Goal: Task Accomplishment & Management: Complete application form

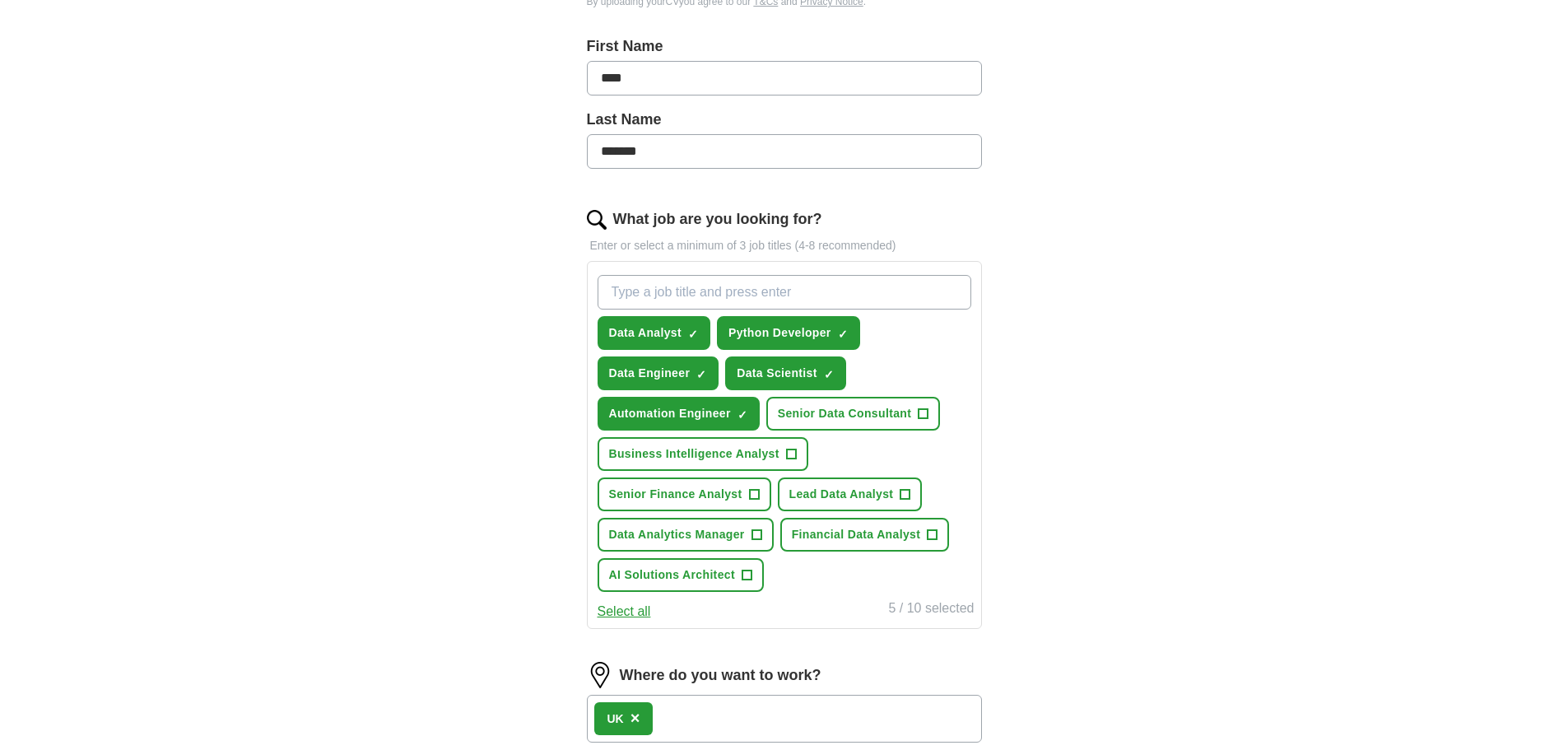
scroll to position [411, 0]
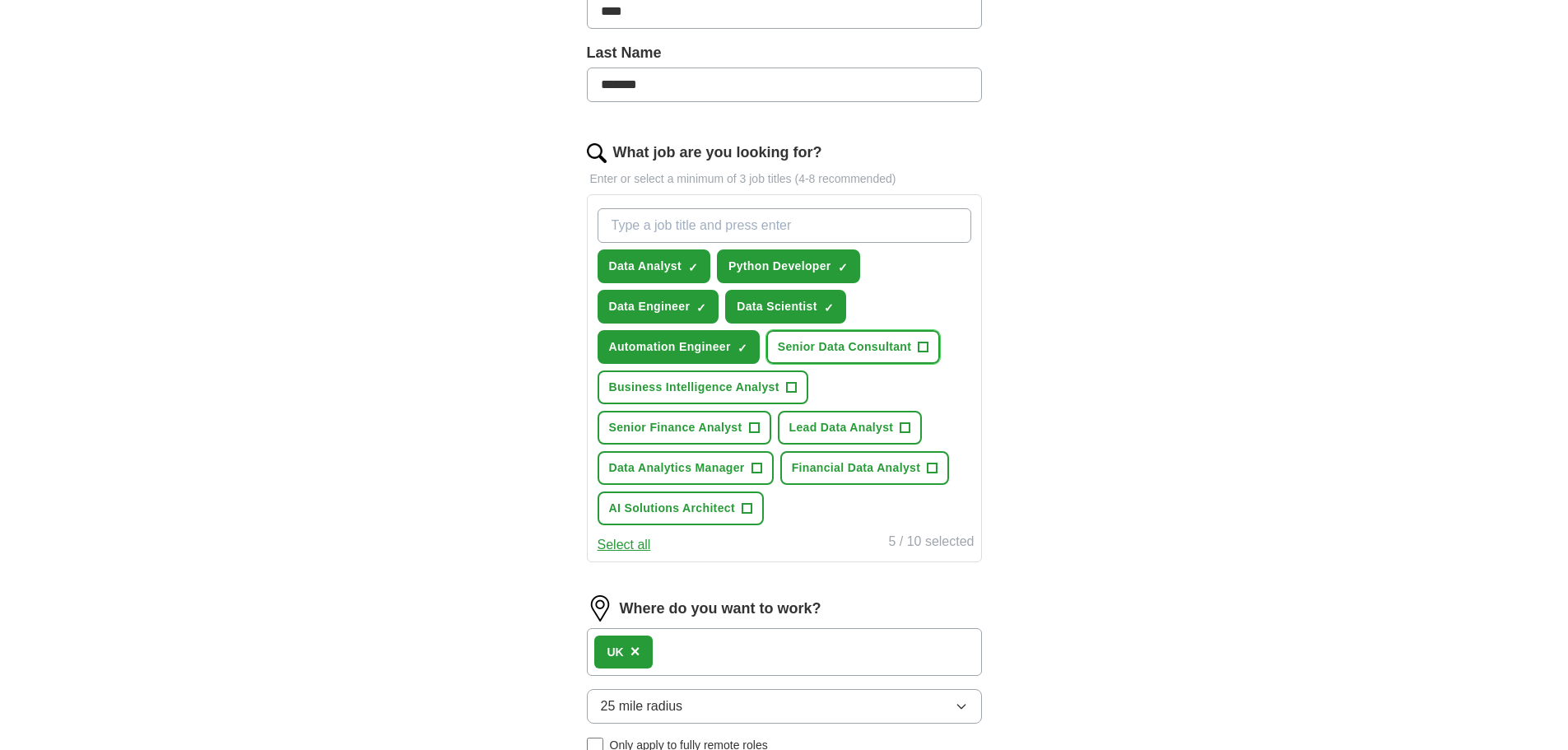
click at [925, 350] on span "+" at bounding box center [923, 347] width 10 height 13
click at [786, 384] on span "+" at bounding box center [790, 387] width 10 height 13
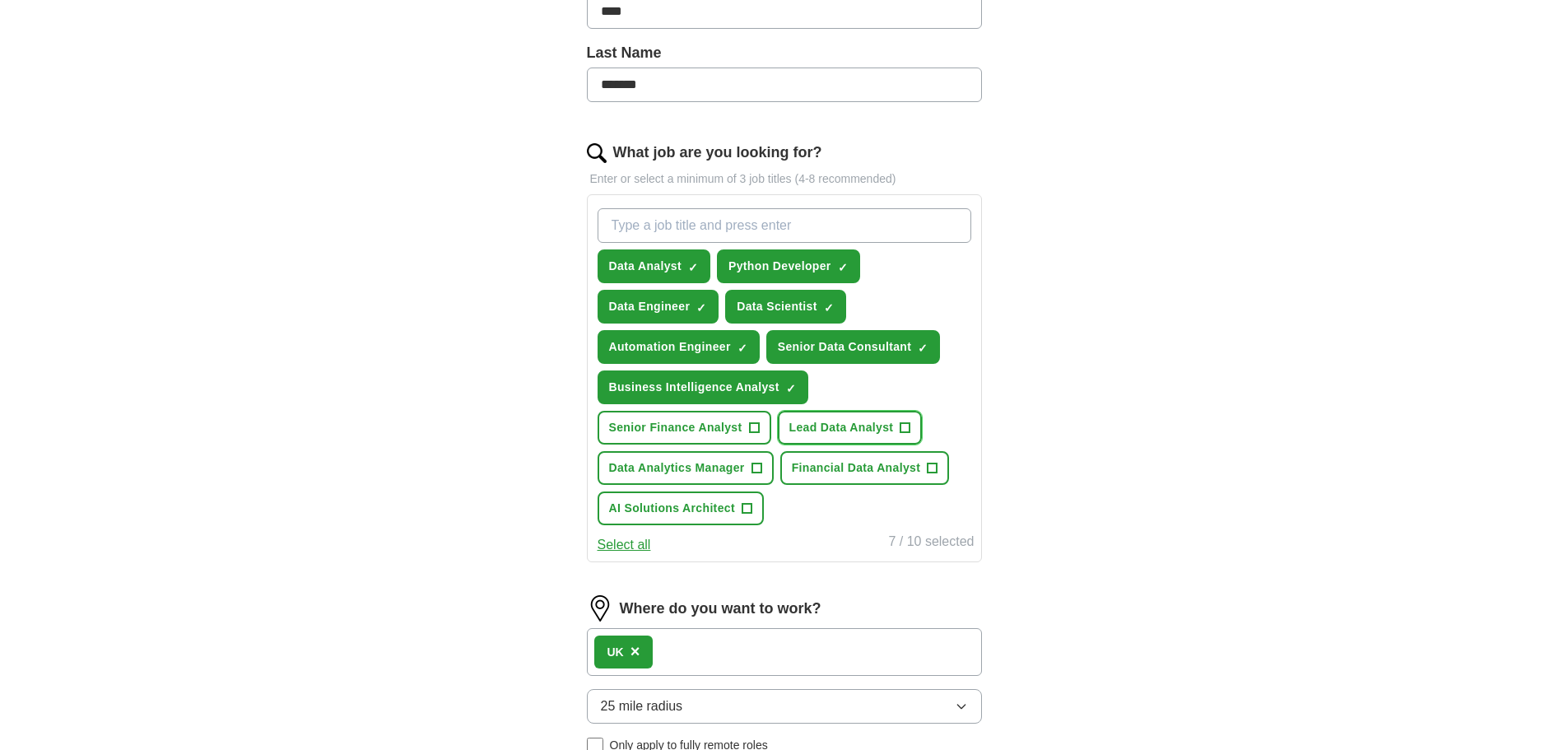
click at [905, 425] on span "+" at bounding box center [905, 427] width 10 height 13
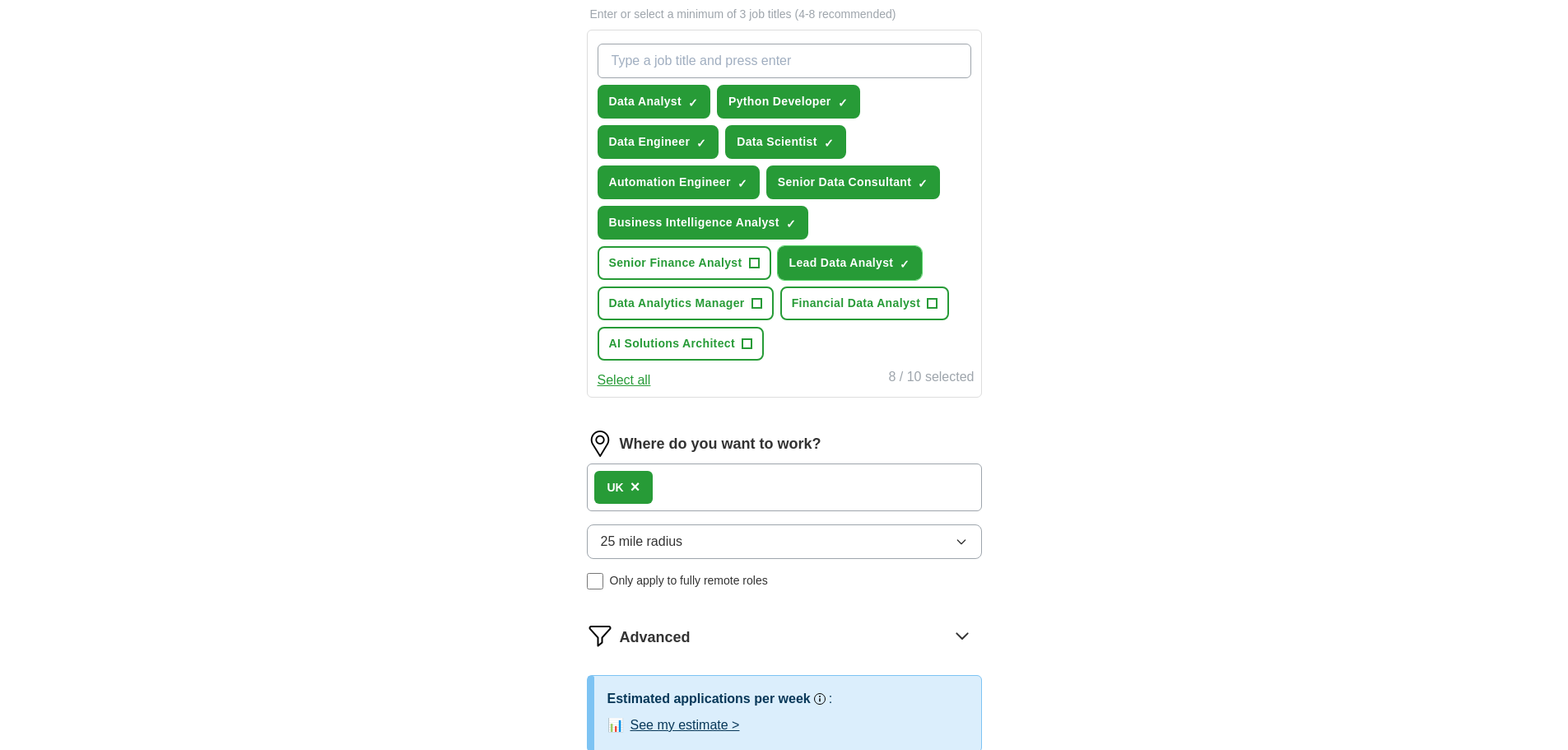
scroll to position [740, 0]
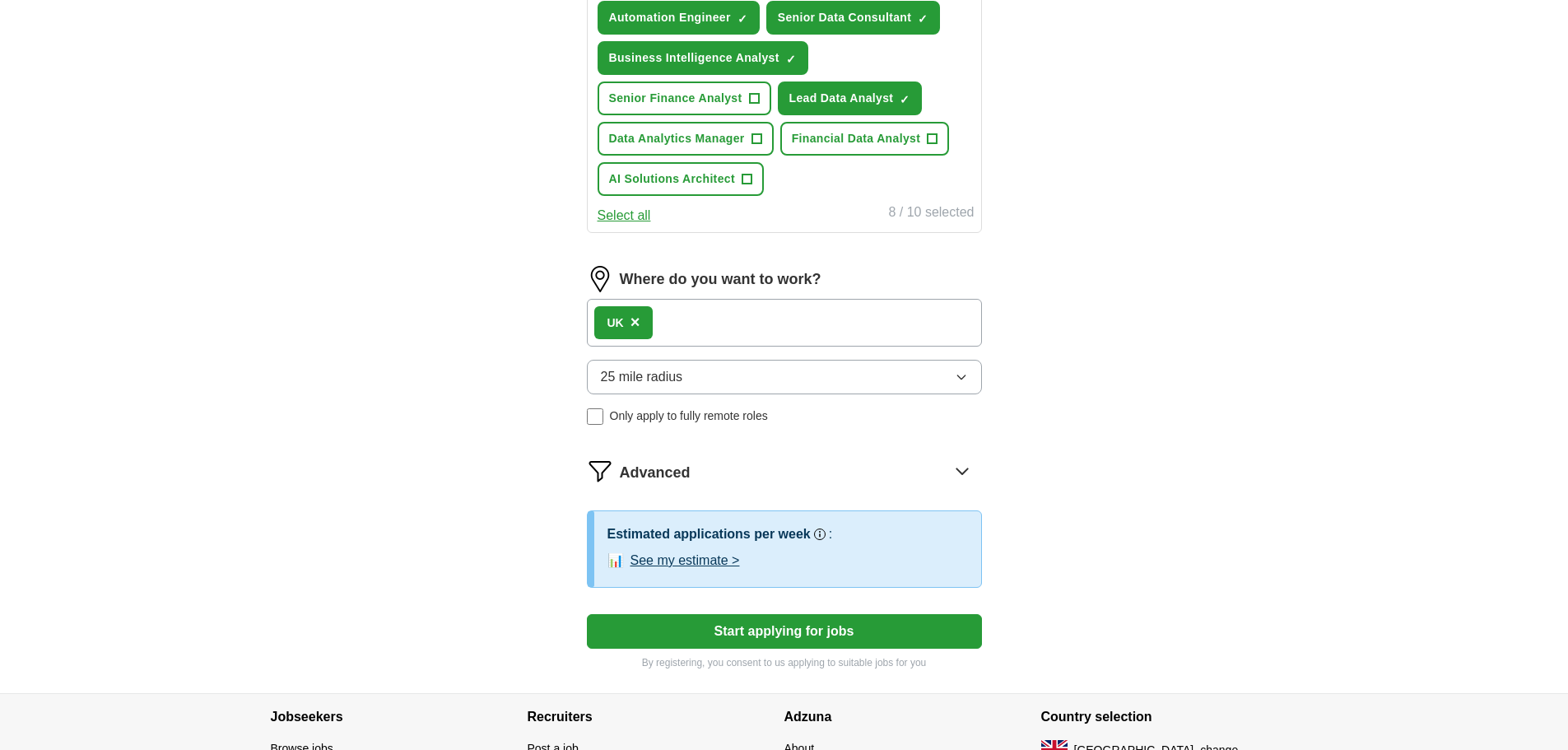
click at [738, 377] on button "25 mile radius" at bounding box center [784, 377] width 396 height 34
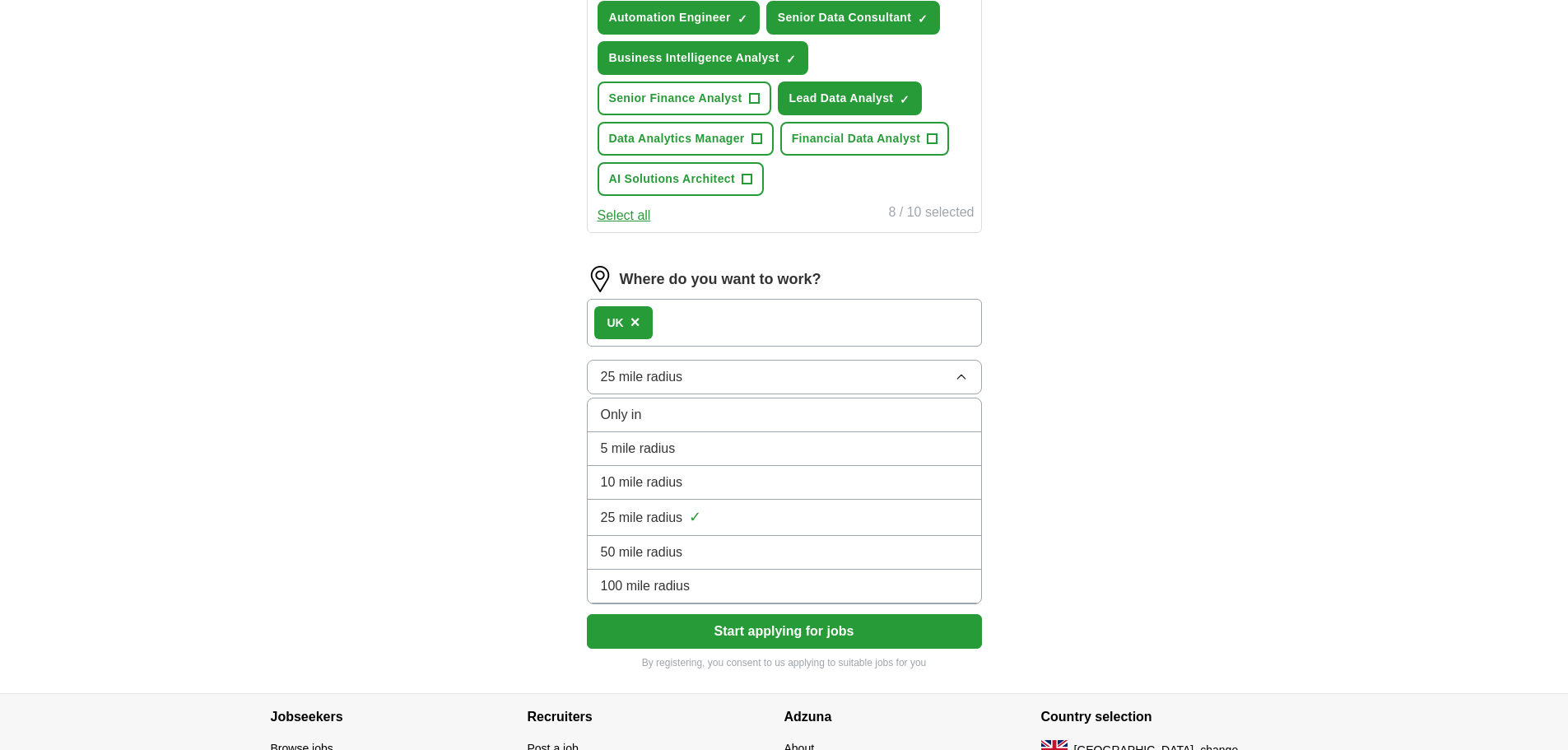
click at [701, 579] on div "100 mile radius" at bounding box center [784, 585] width 367 height 19
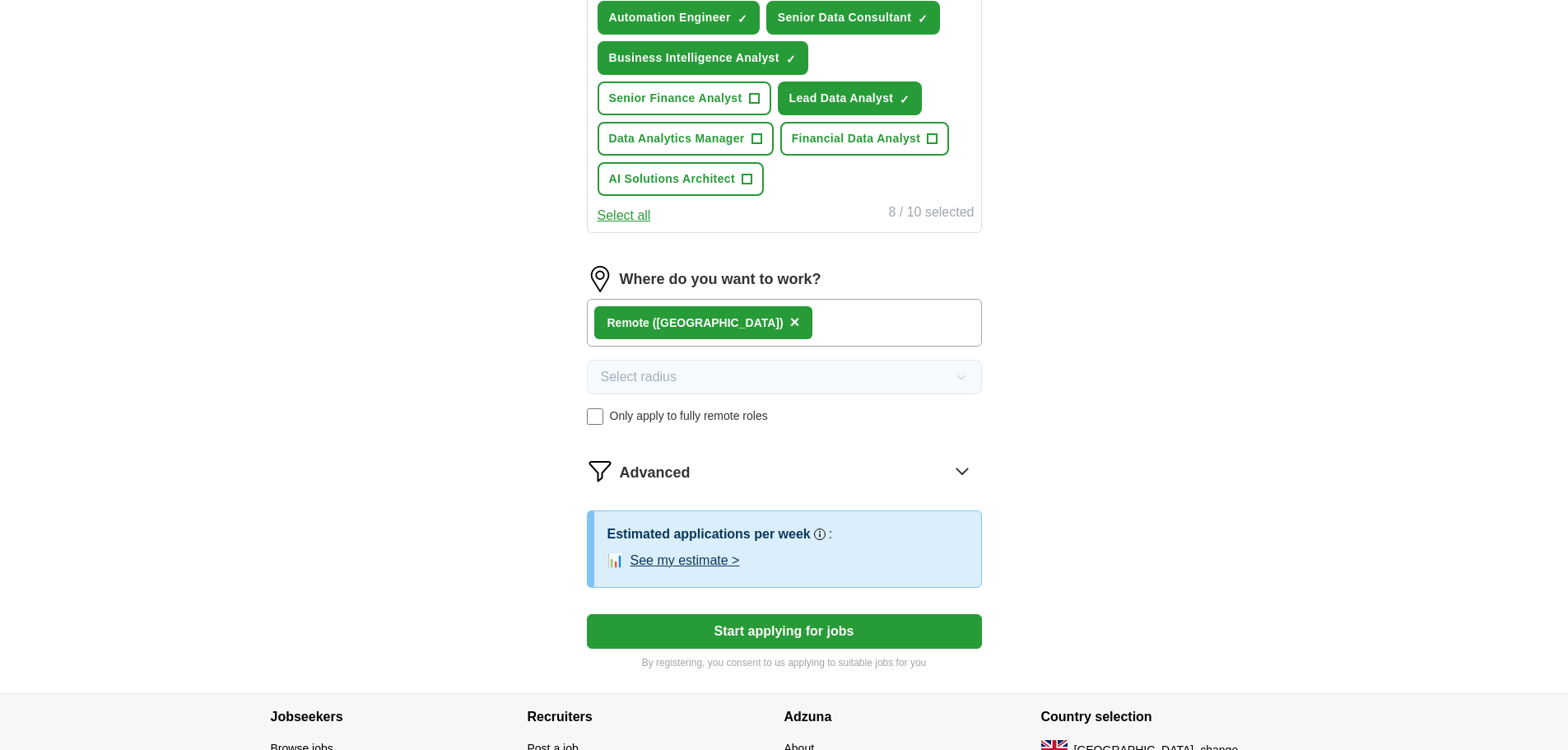
click at [813, 633] on button "Start applying for jobs" at bounding box center [784, 631] width 396 height 34
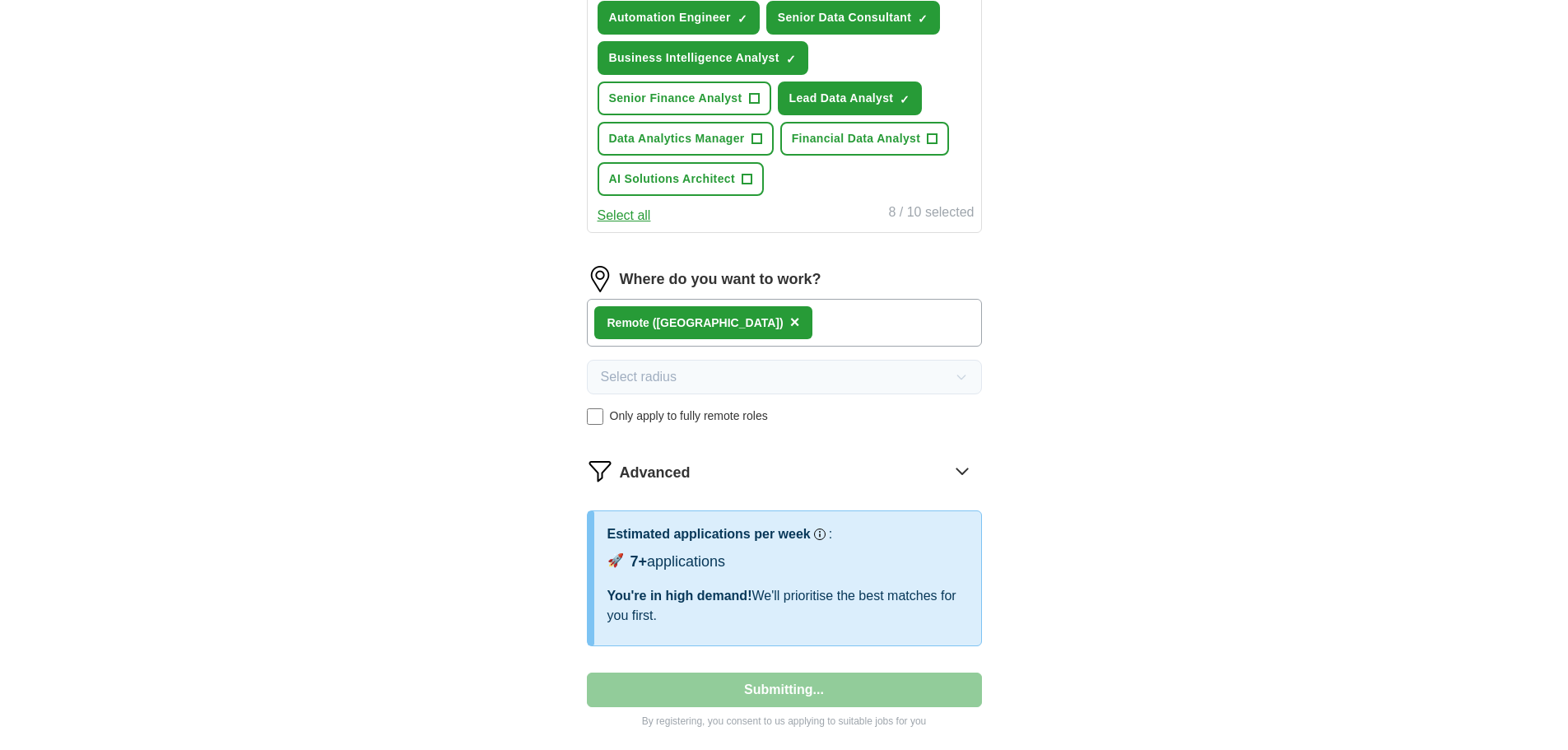
select select "**"
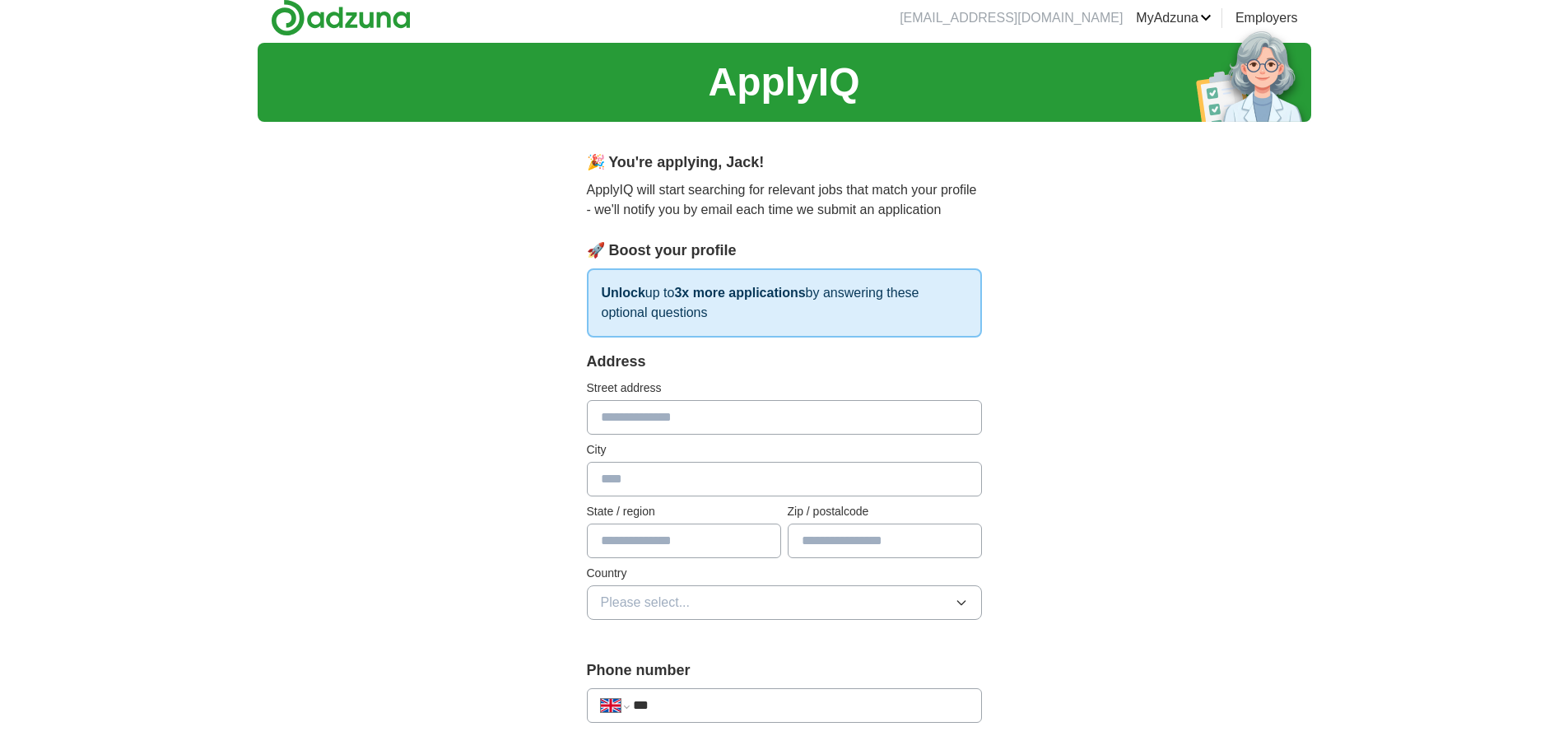
scroll to position [0, 0]
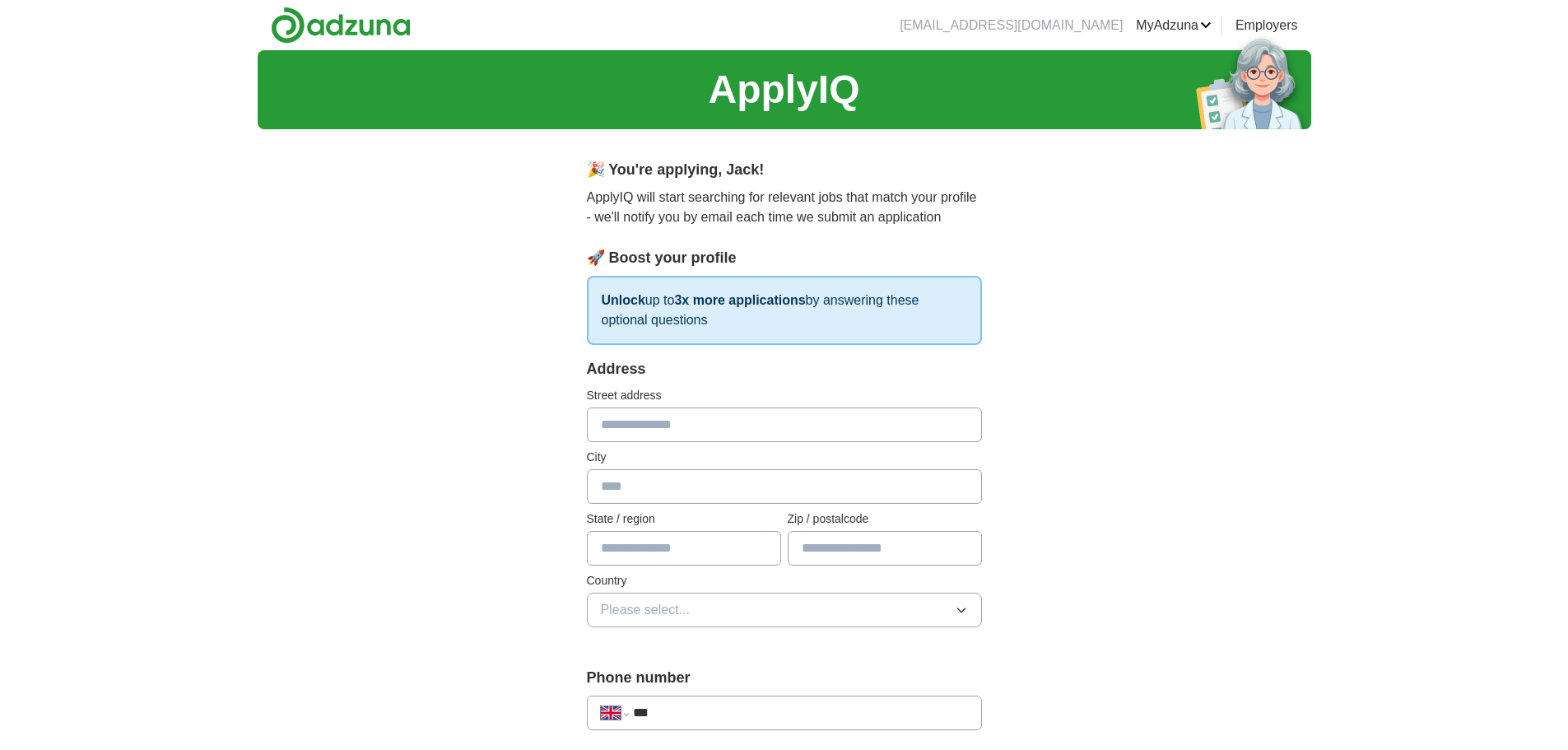
click at [707, 421] on input "text" at bounding box center [784, 424] width 396 height 34
type input "**********"
type input "*******"
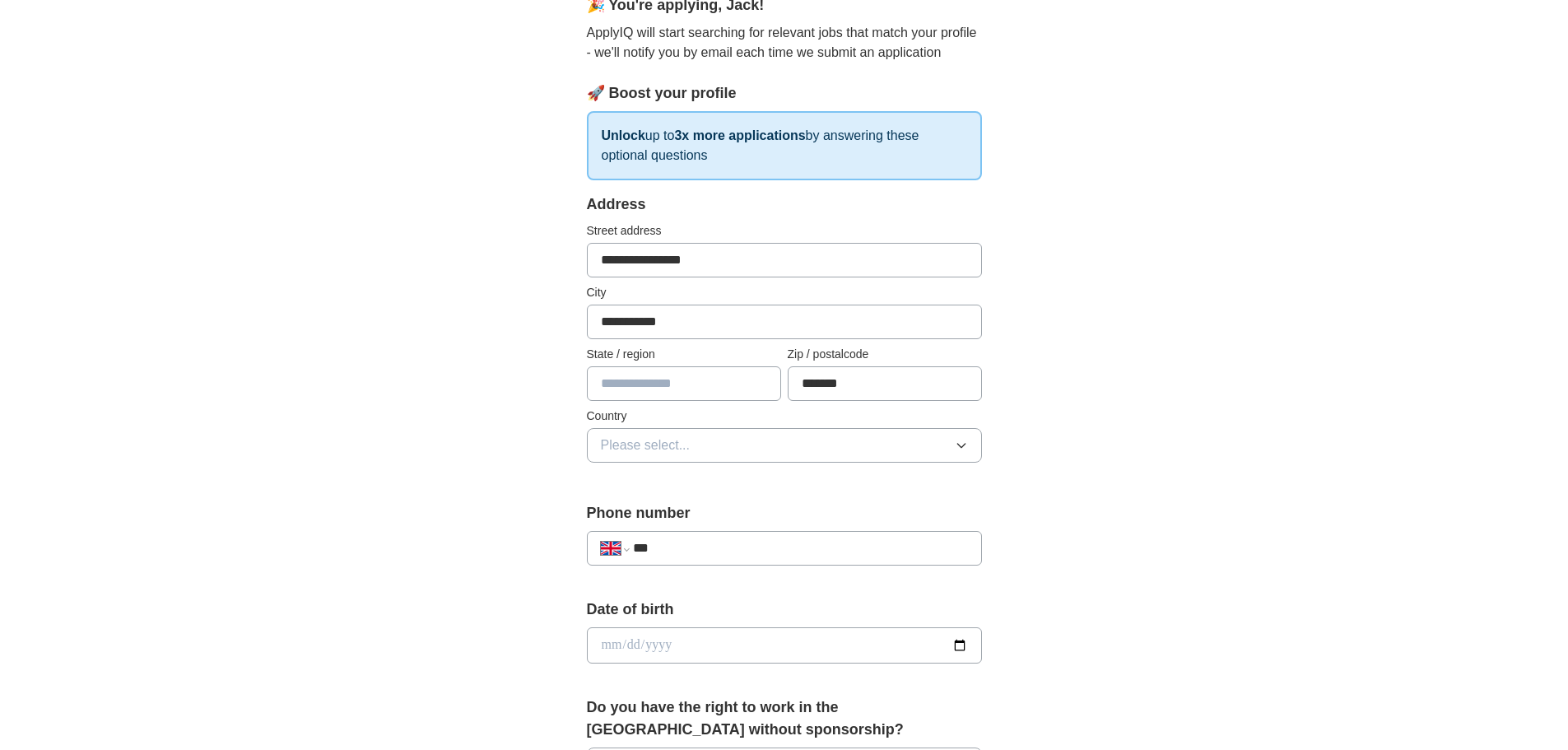
click at [737, 463] on div "**********" at bounding box center [784, 338] width 396 height 289
click at [742, 449] on button "Please select..." at bounding box center [784, 445] width 396 height 34
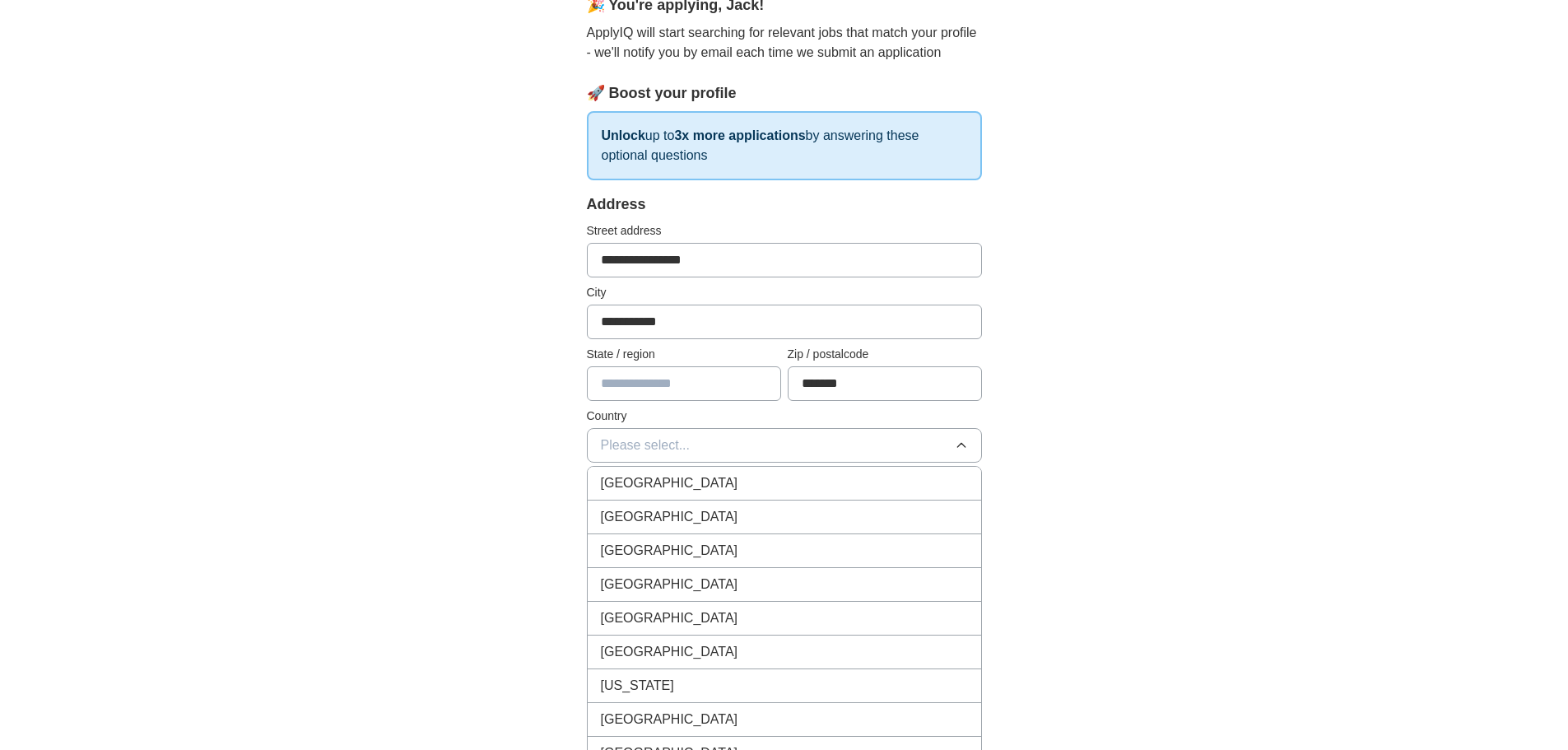
click at [709, 488] on div "[GEOGRAPHIC_DATA]" at bounding box center [784, 483] width 367 height 19
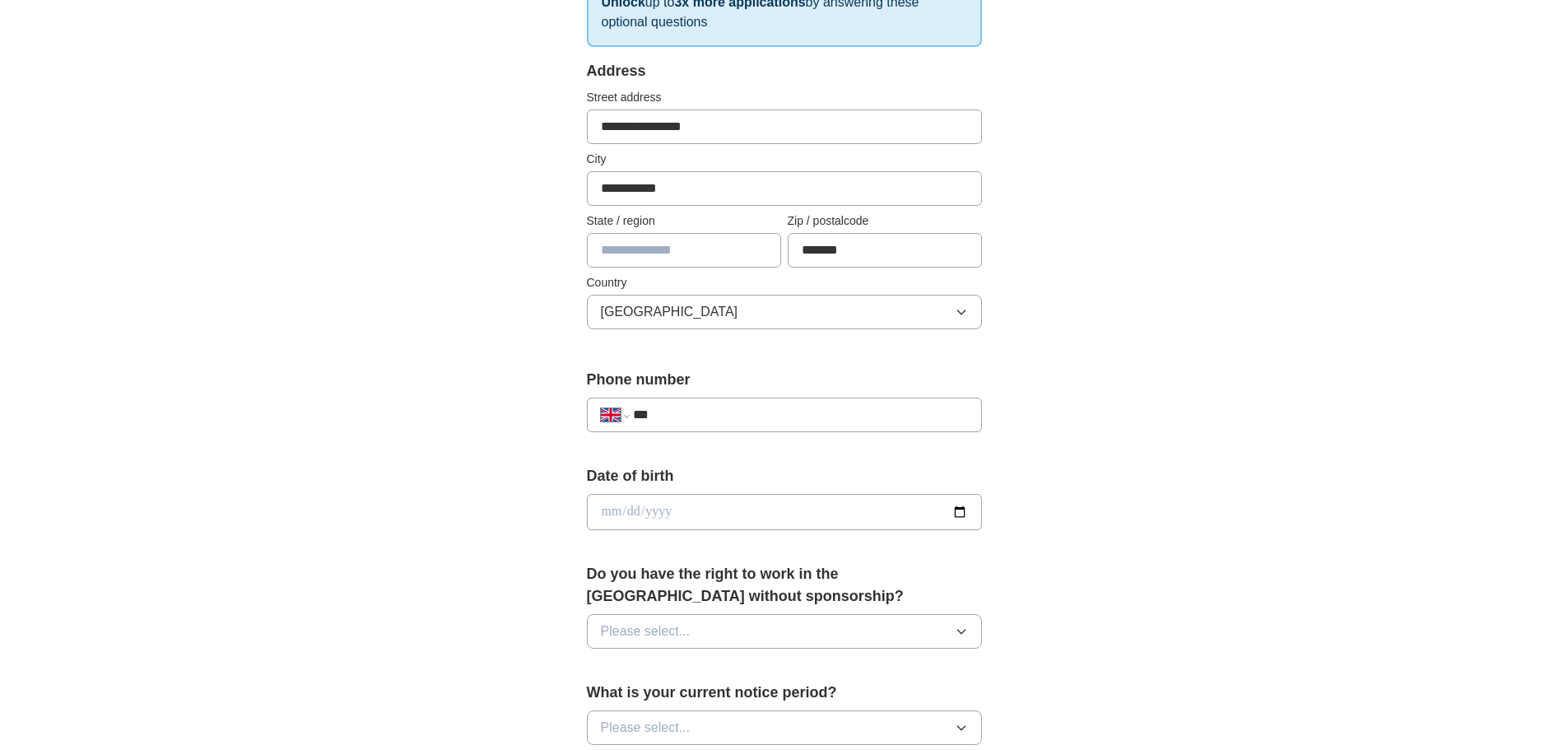
scroll to position [329, 0]
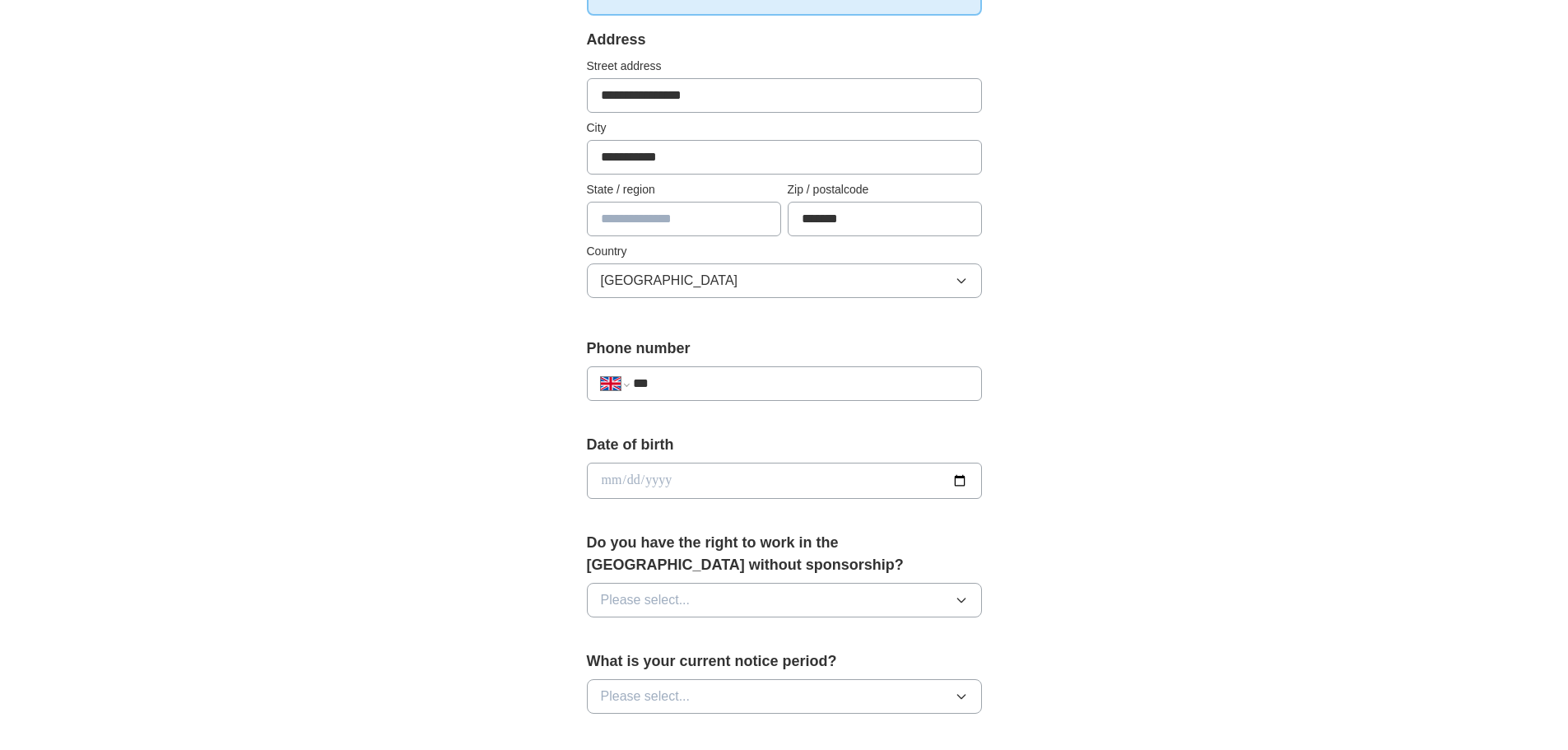
click at [729, 381] on input "***" at bounding box center [800, 383] width 334 height 19
type input "**********"
click at [666, 490] on input "date" at bounding box center [784, 480] width 396 height 36
type input "**********"
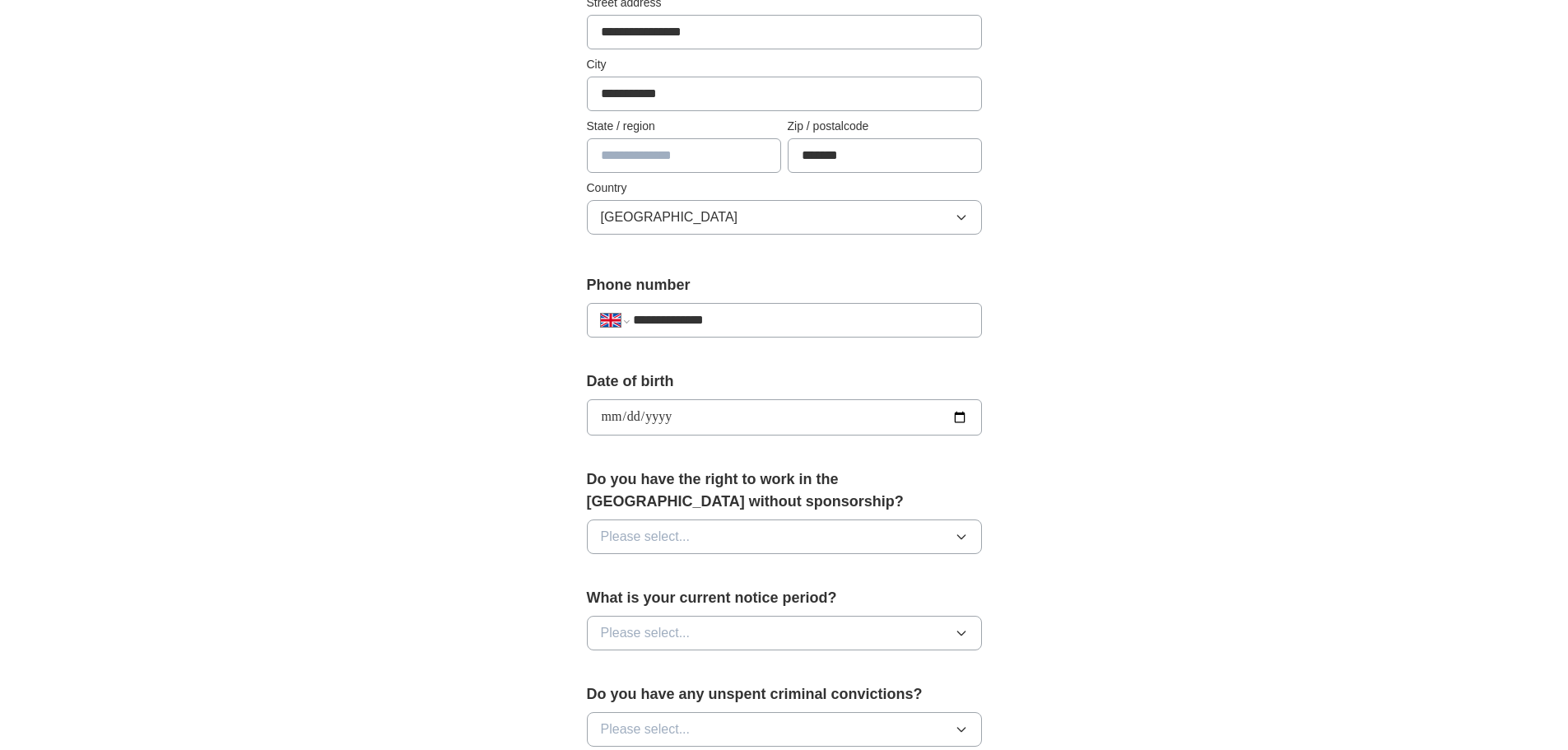
scroll to position [411, 0]
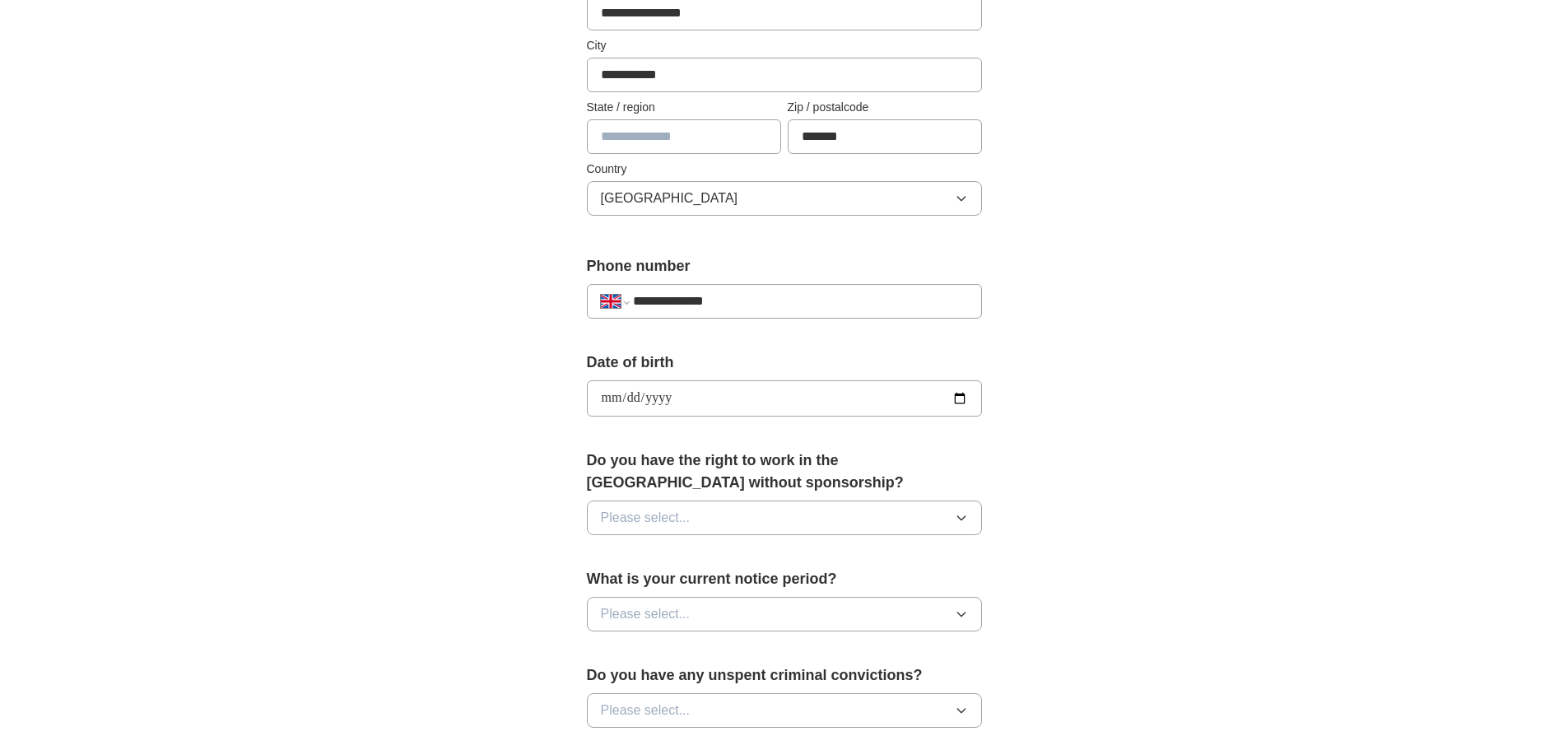
click at [841, 495] on div "Do you have the right to work in the UK without sponsorship? Please select..." at bounding box center [784, 499] width 396 height 99
click at [838, 498] on div "Do you have the right to work in the UK without sponsorship? Please select..." at bounding box center [784, 499] width 396 height 99
click at [834, 519] on button "Please select..." at bounding box center [784, 517] width 396 height 34
click at [709, 602] on li "No" at bounding box center [784, 589] width 394 height 34
click at [734, 636] on div "What is your current notice period? Please select..." at bounding box center [784, 606] width 396 height 77
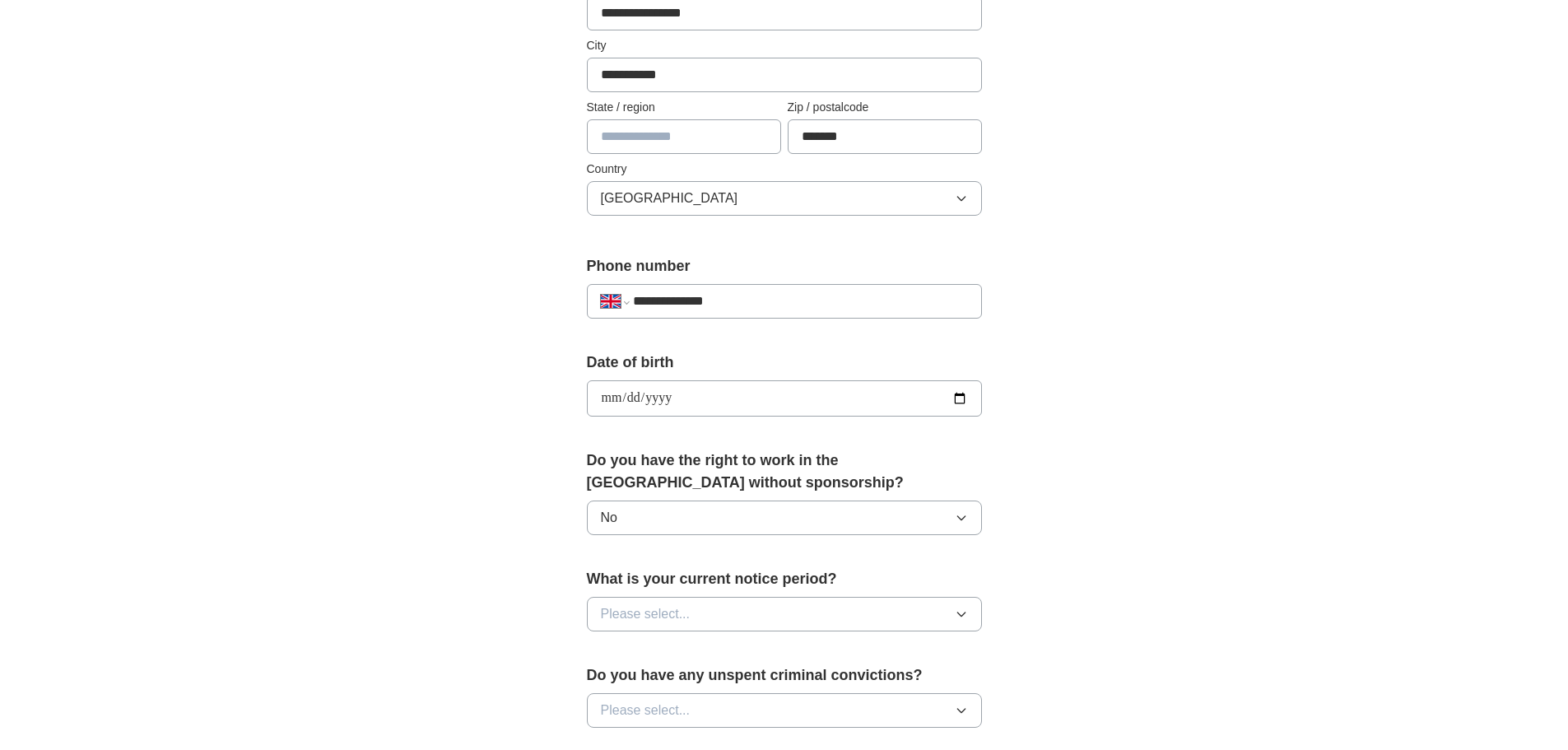
click at [741, 621] on button "Please select..." at bounding box center [784, 613] width 396 height 34
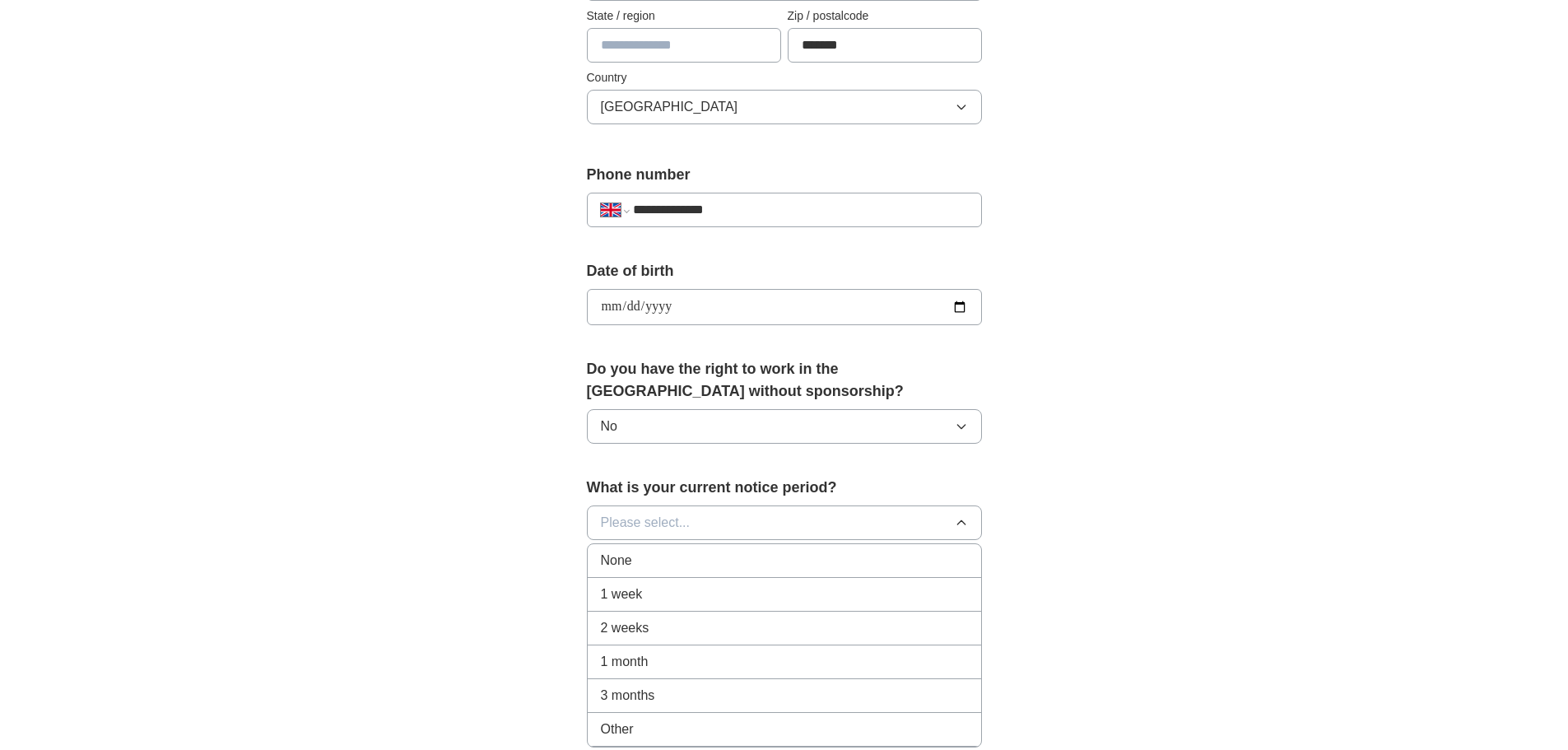
scroll to position [576, 0]
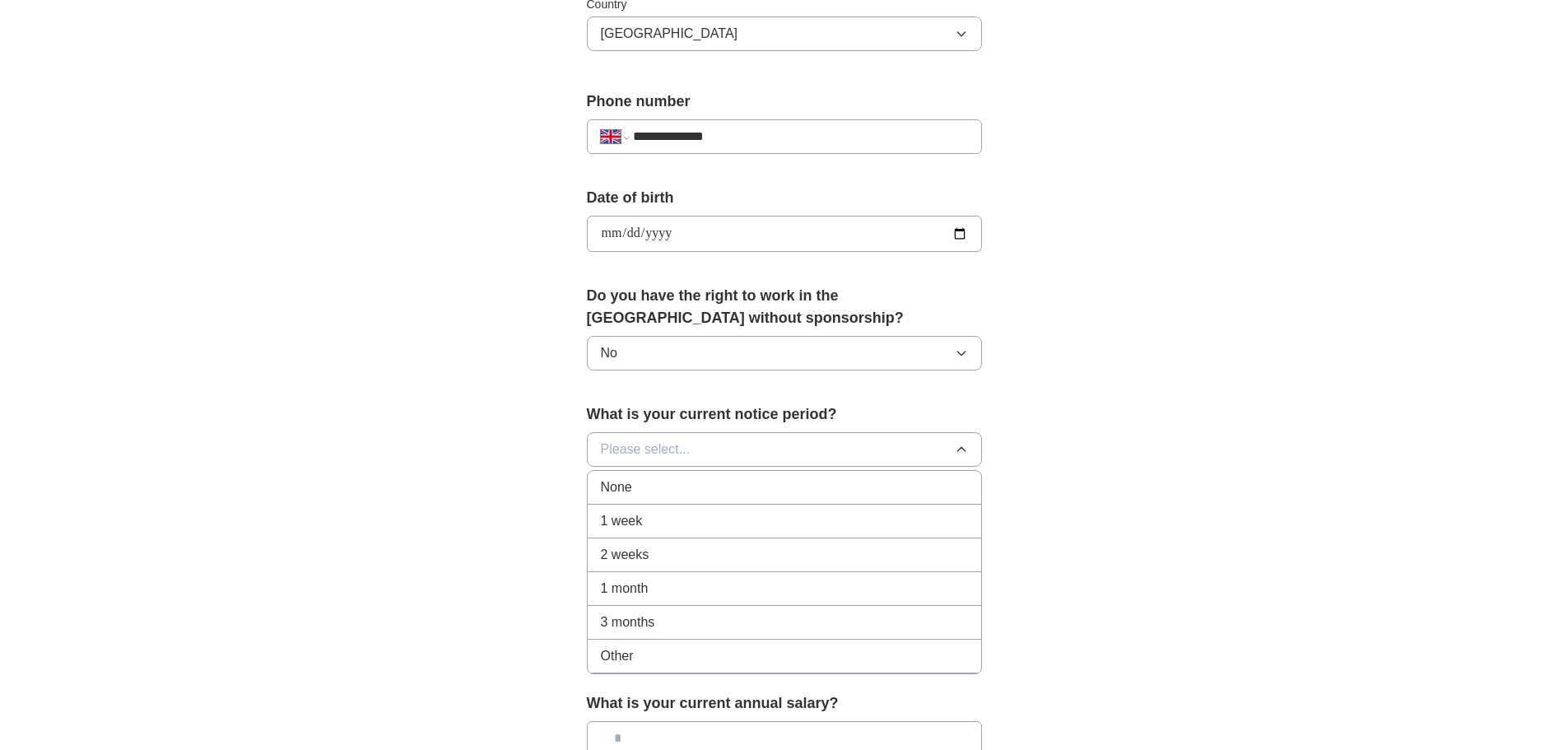
click at [715, 629] on div "3 months" at bounding box center [784, 622] width 367 height 19
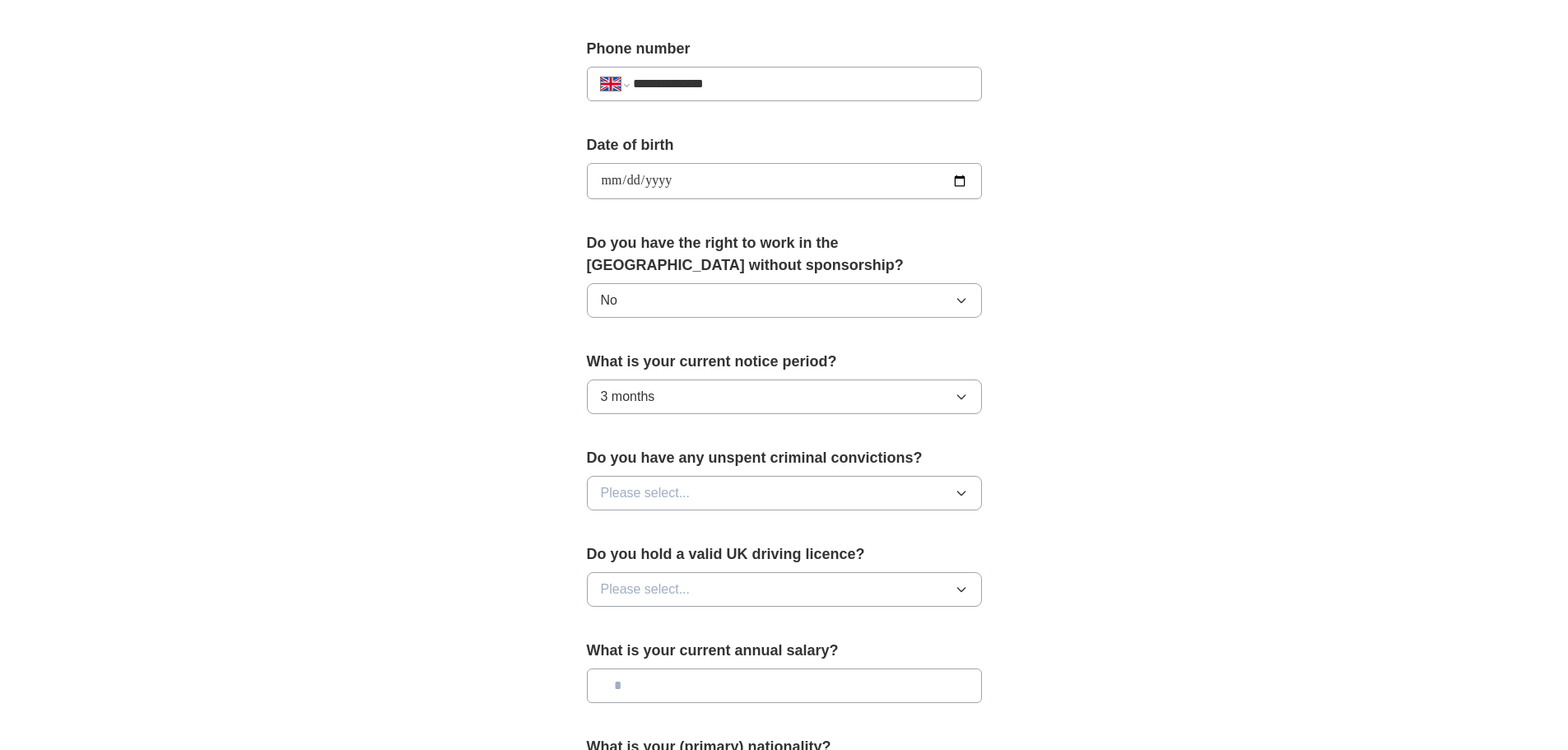
scroll to position [658, 0]
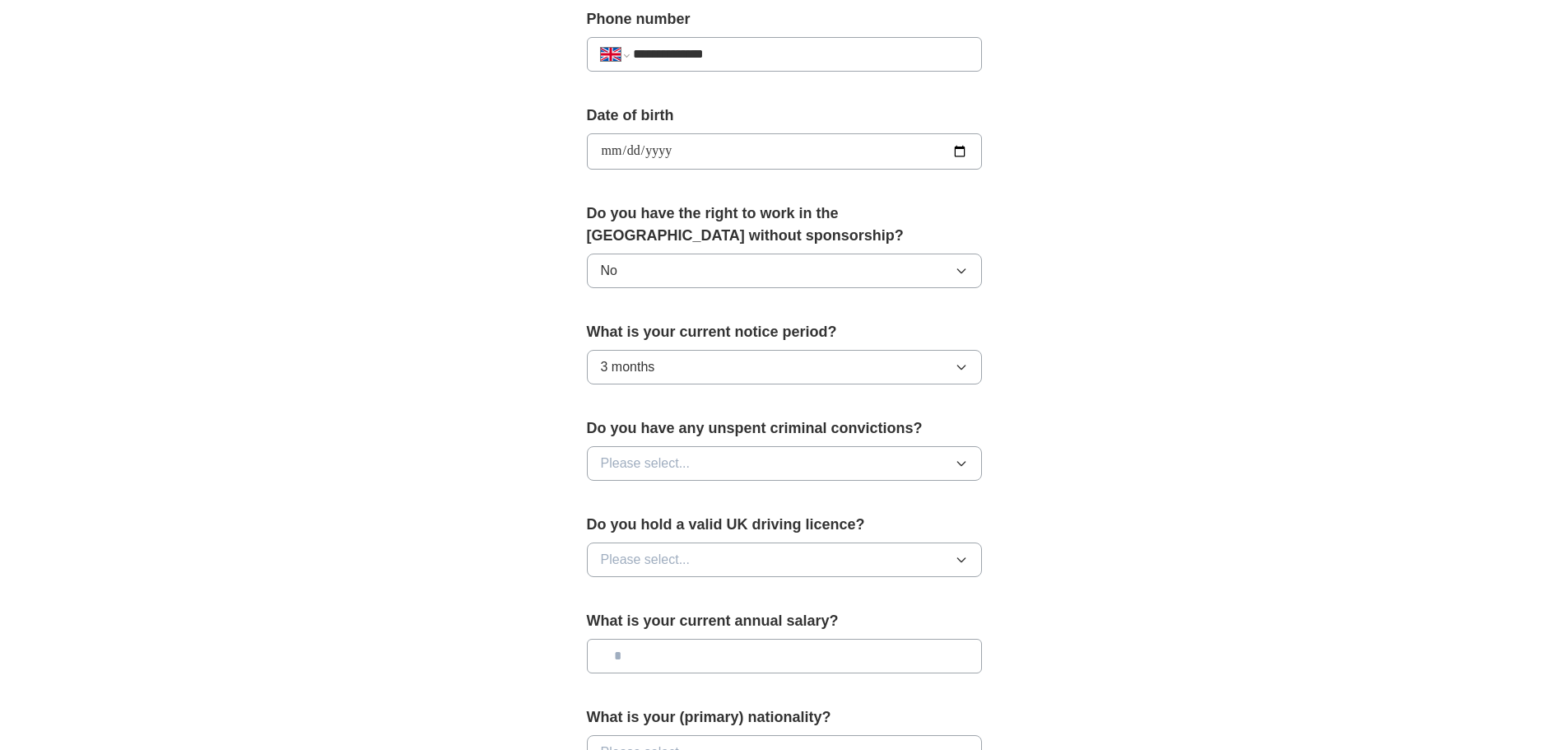
click at [749, 562] on button "Please select..." at bounding box center [784, 559] width 396 height 34
click at [704, 604] on div "Yes" at bounding box center [784, 597] width 367 height 19
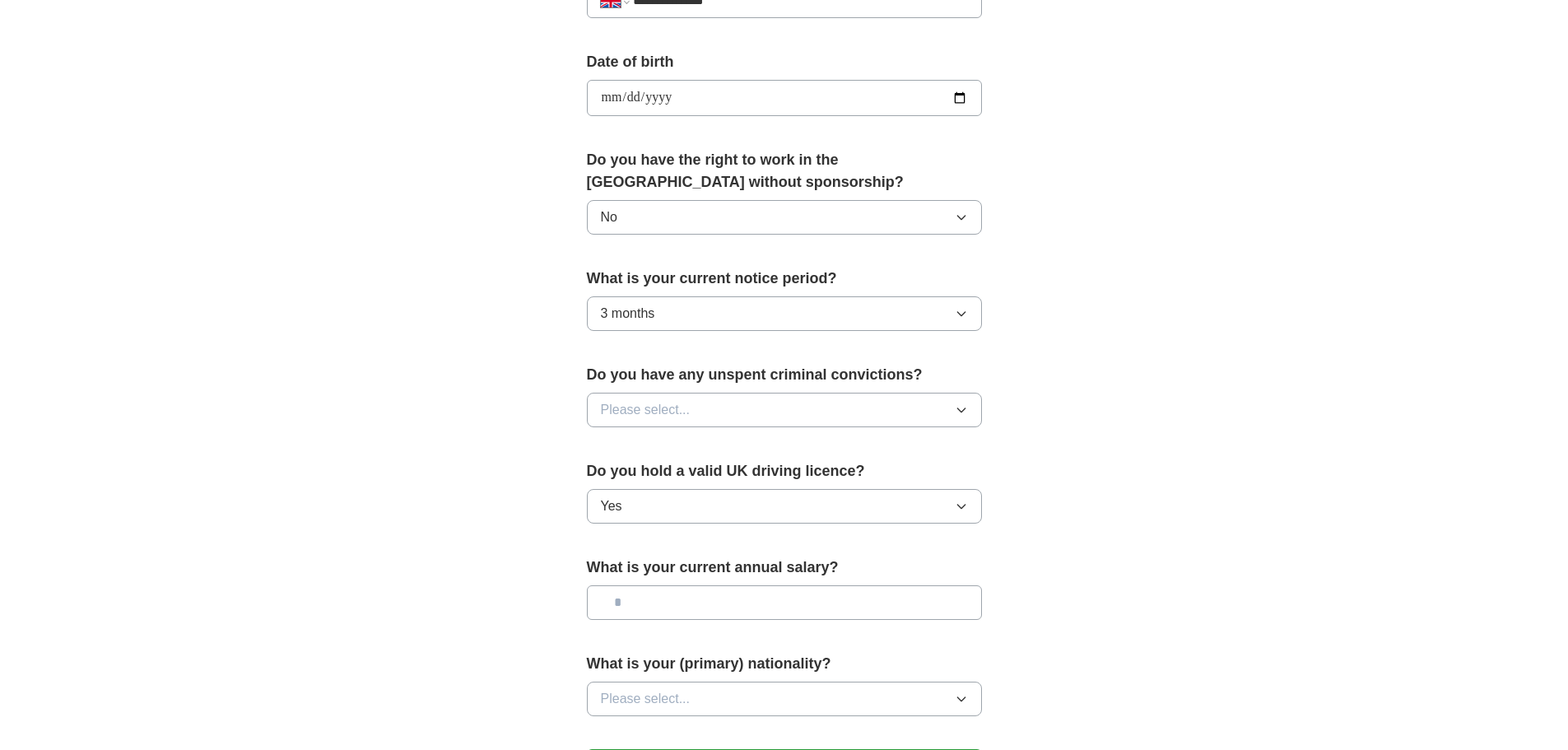
scroll to position [740, 0]
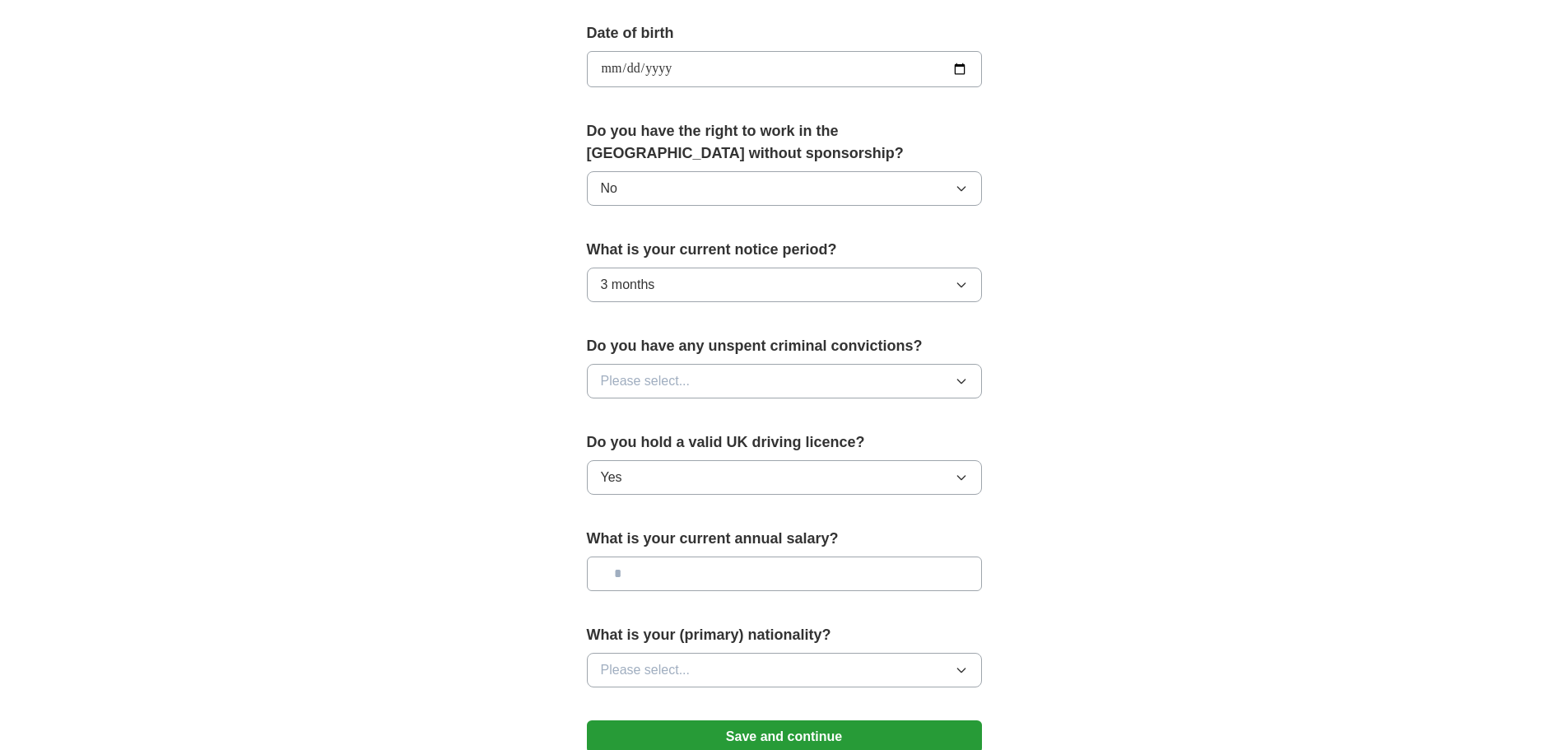
click at [708, 573] on input "text" at bounding box center [784, 573] width 396 height 34
type input "**"
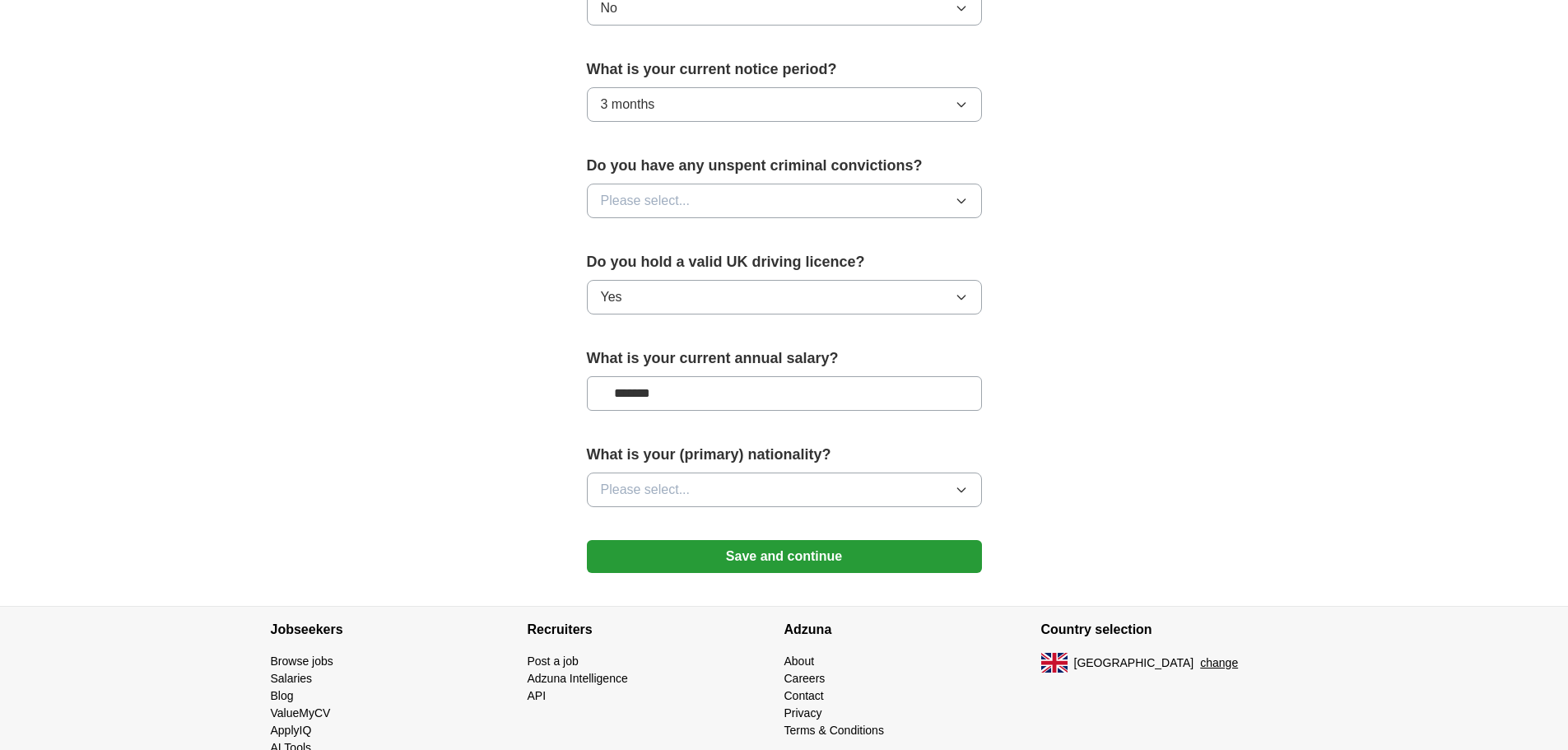
scroll to position [960, 0]
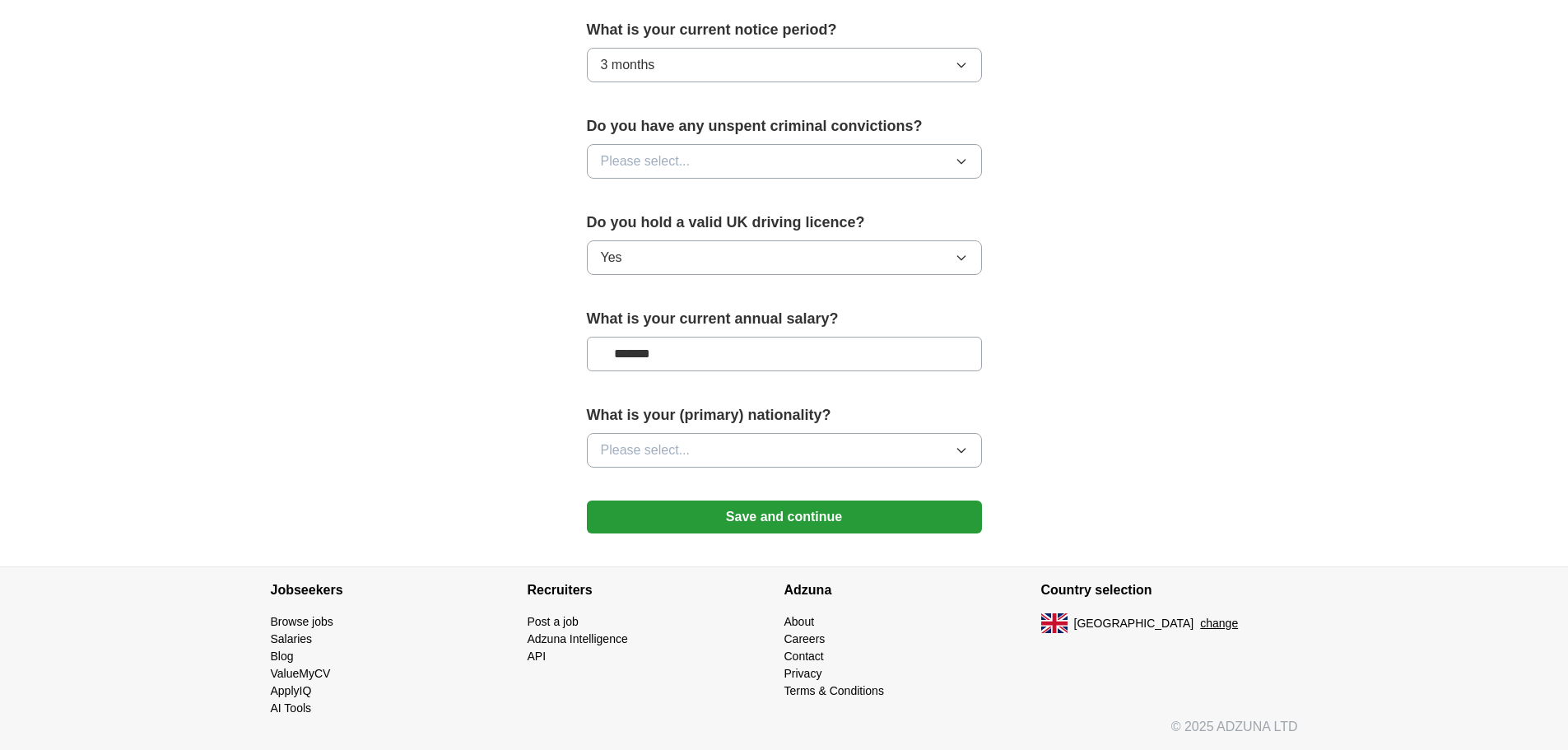
type input "*******"
click at [726, 437] on button "Please select..." at bounding box center [784, 449] width 396 height 34
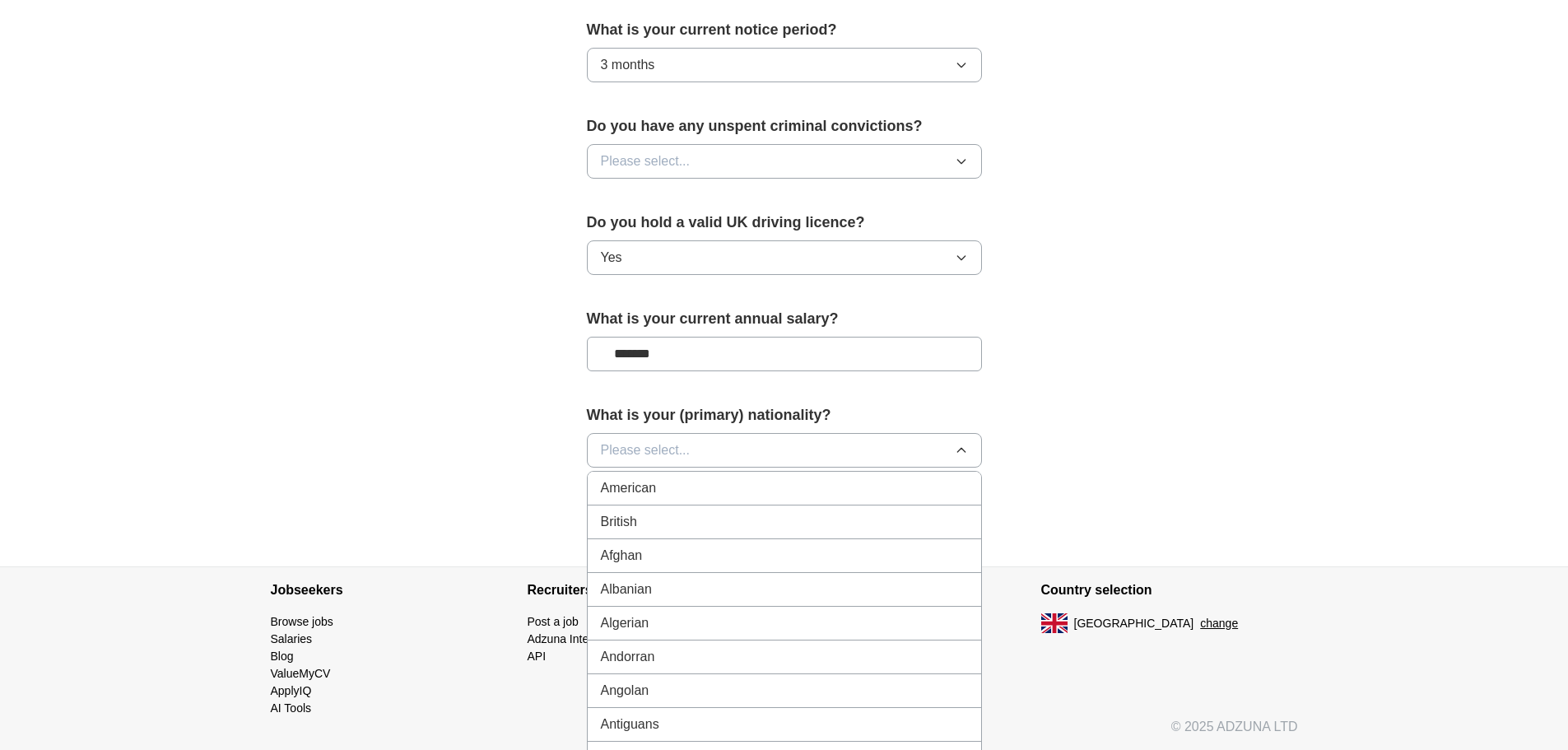
click at [696, 525] on div "British" at bounding box center [784, 522] width 367 height 19
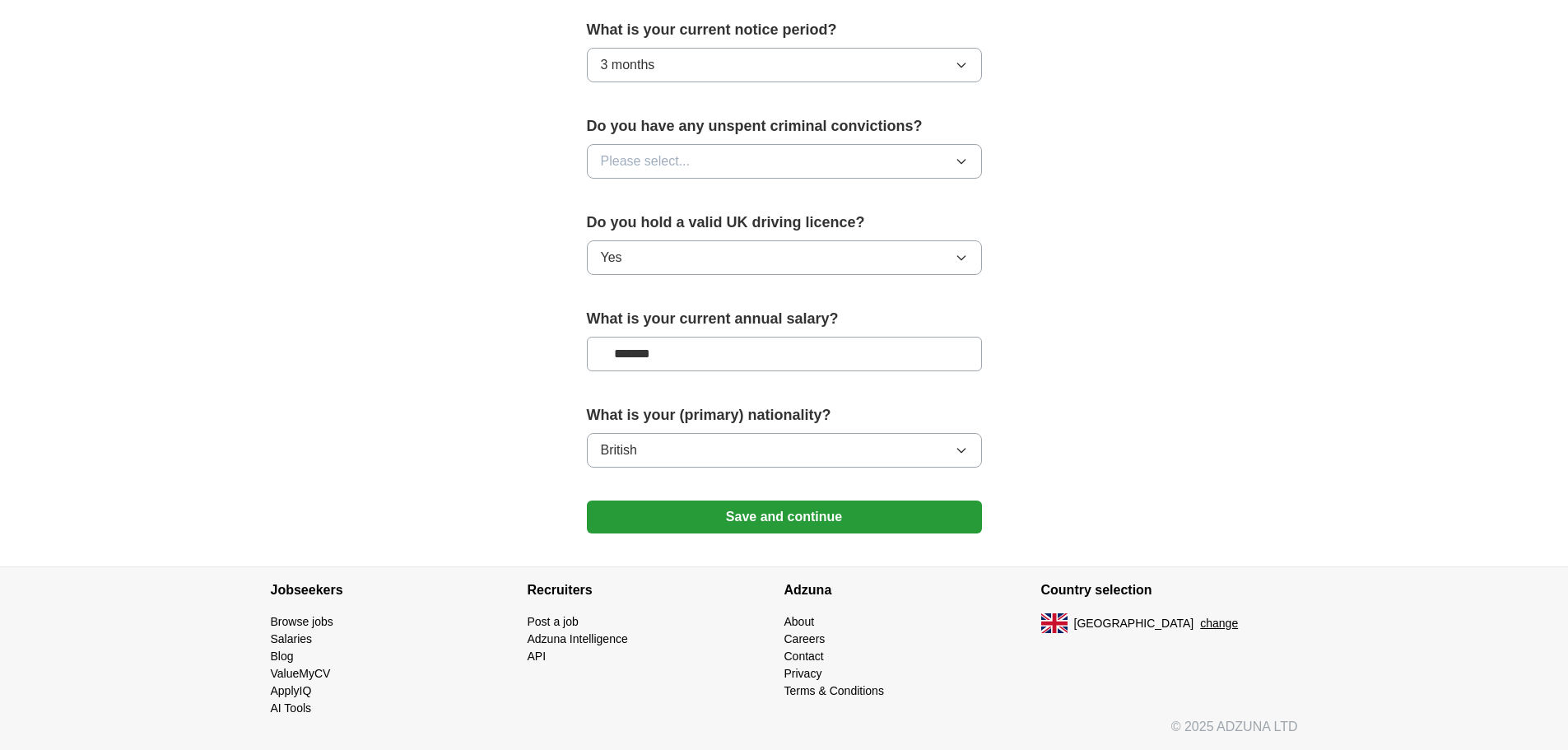
click at [766, 525] on button "Save and continue" at bounding box center [784, 517] width 396 height 33
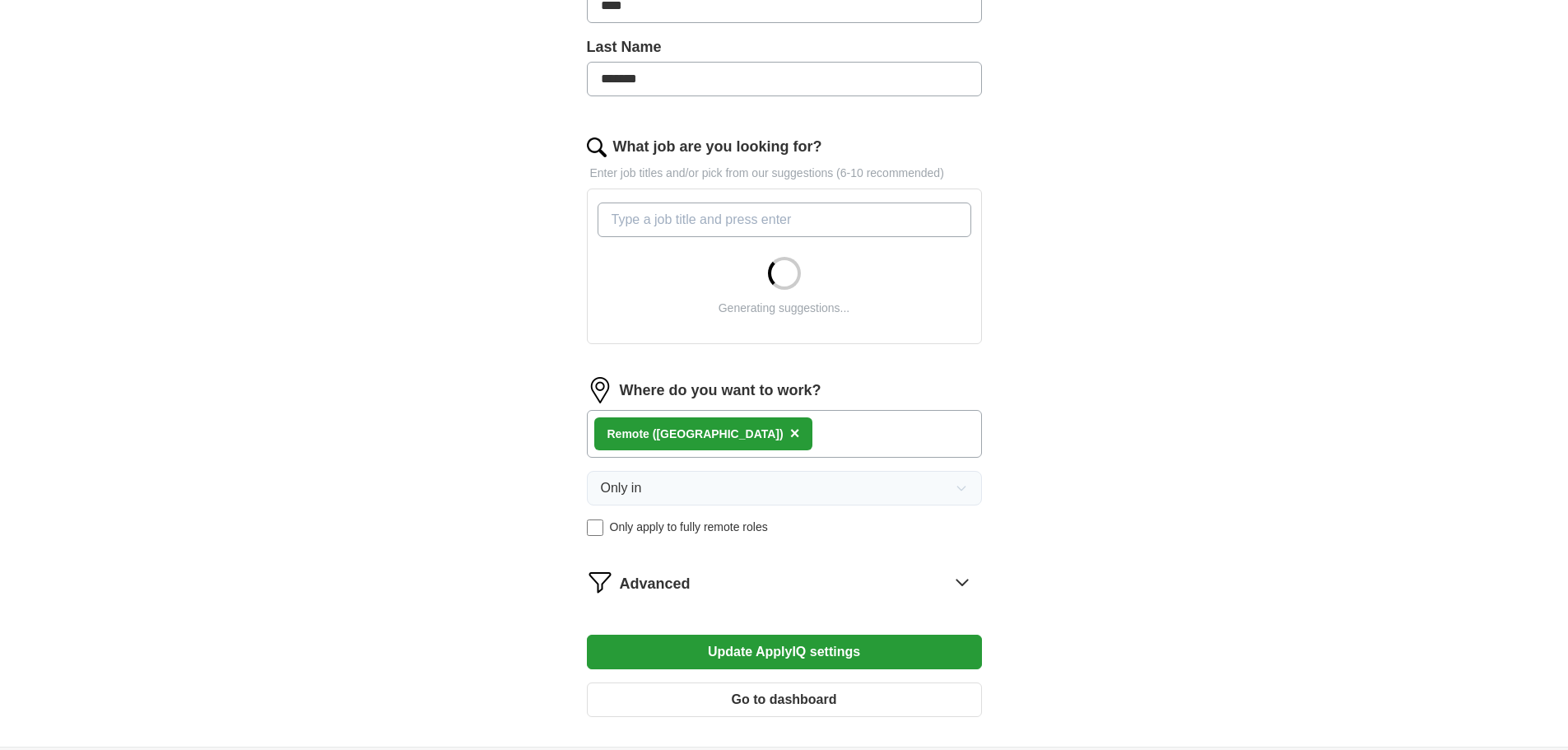
scroll to position [411, 0]
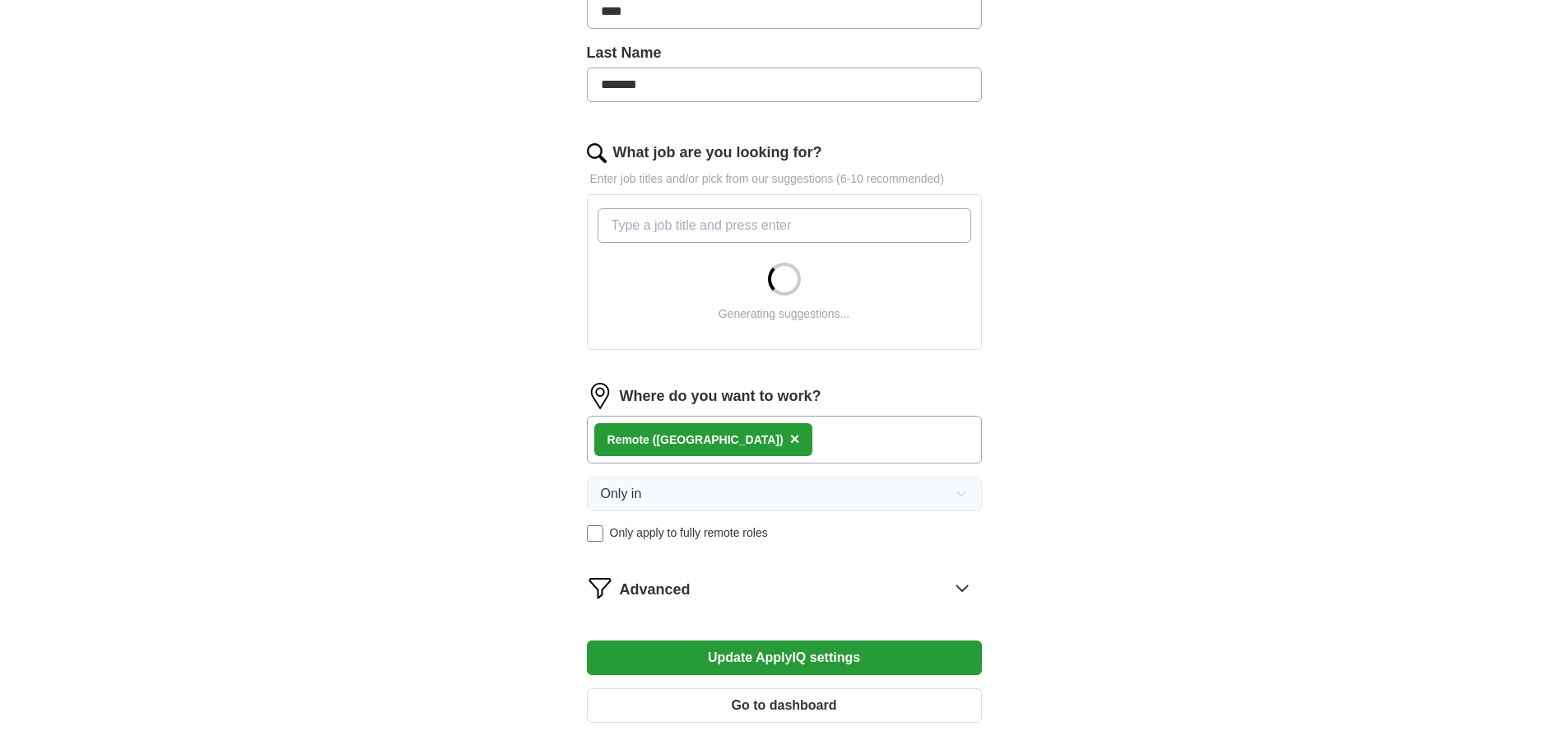
click at [919, 580] on div "Advanced" at bounding box center [801, 587] width 362 height 27
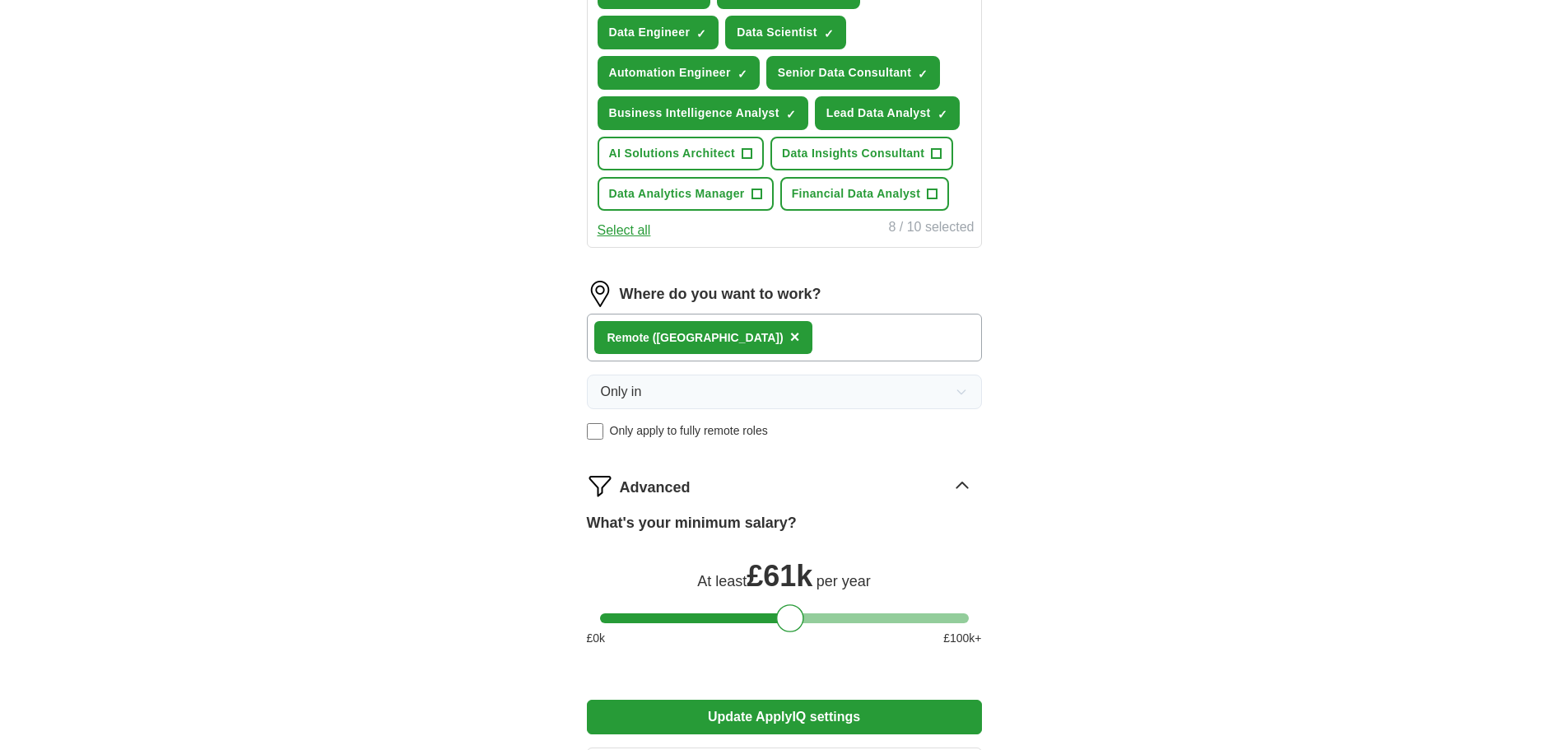
scroll to position [740, 0]
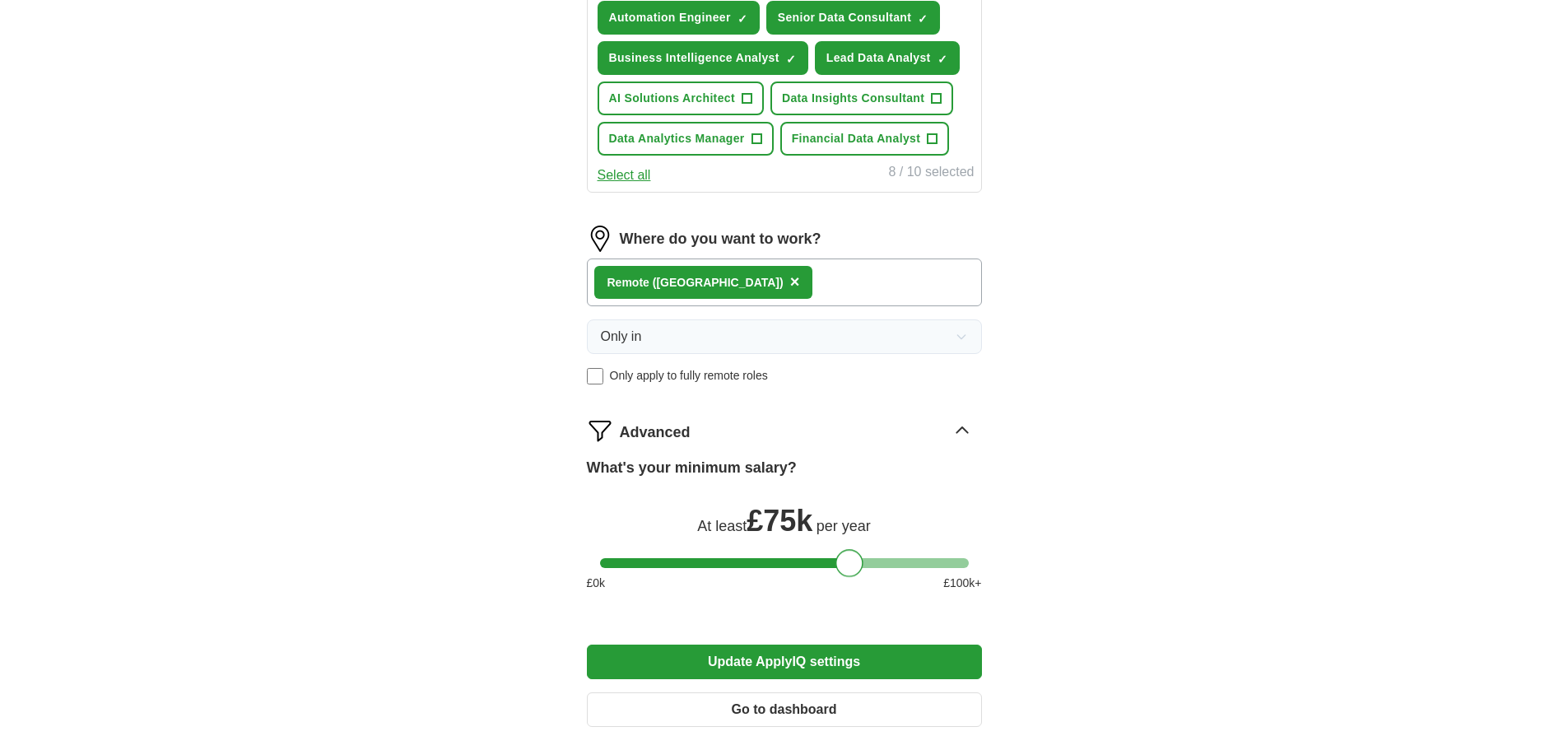
drag, startPoint x: 788, startPoint y: 569, endPoint x: 846, endPoint y: 568, distance: 58.0
click at [846, 568] on div at bounding box center [849, 563] width 28 height 28
click at [823, 659] on button "Update ApplyIQ settings" at bounding box center [784, 661] width 396 height 34
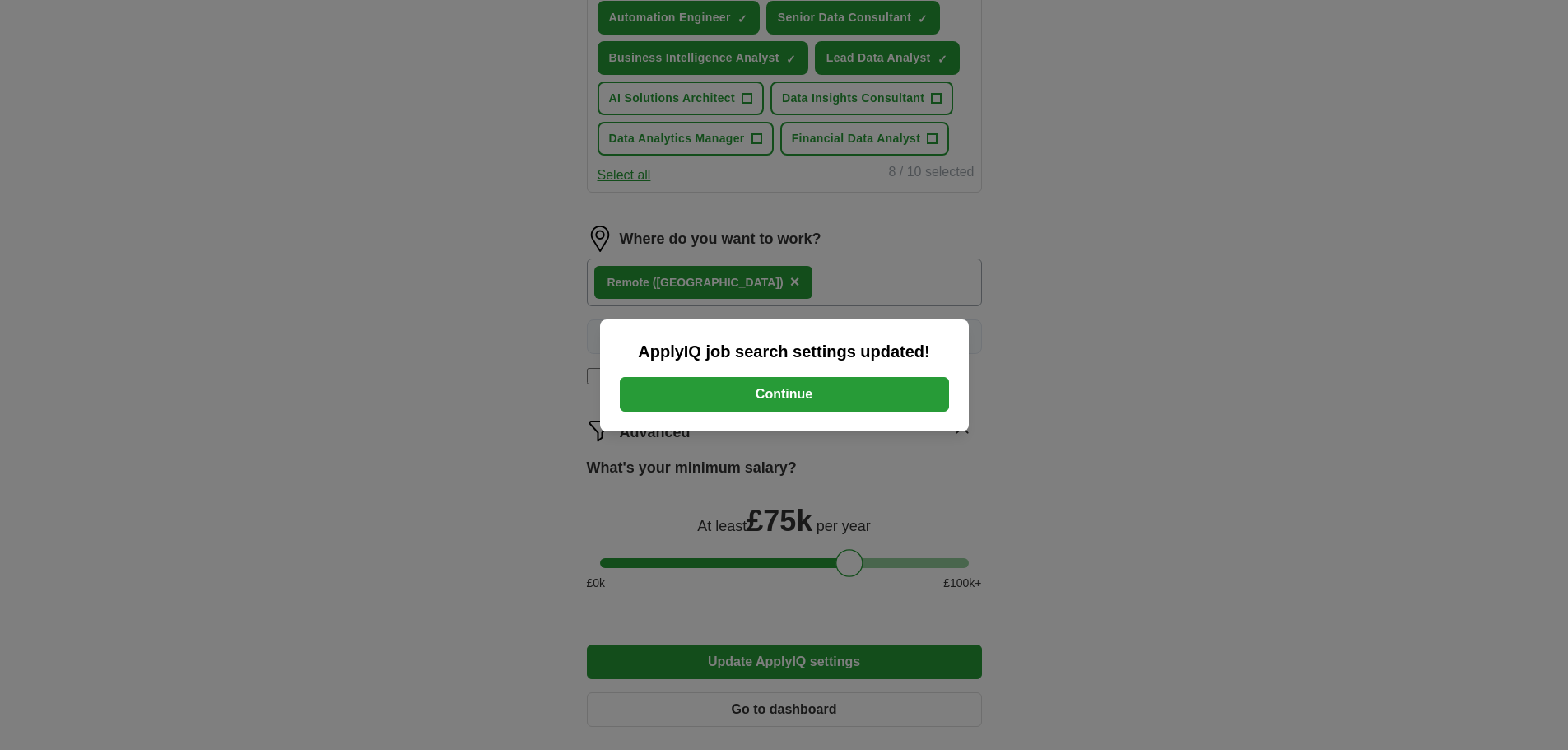
click at [872, 398] on button "Continue" at bounding box center [785, 394] width 329 height 34
